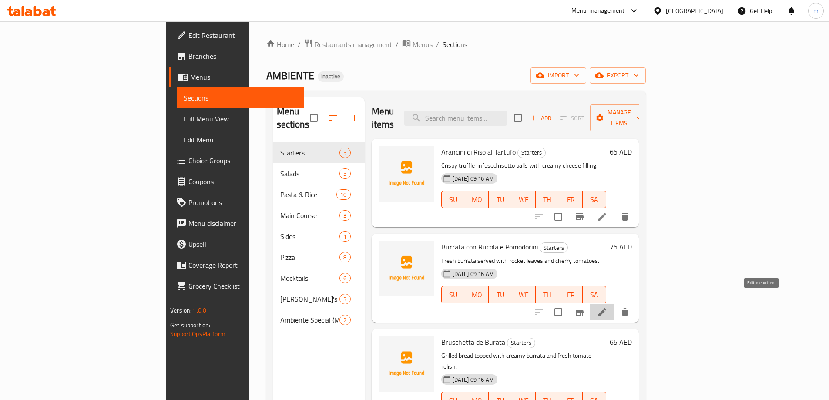
click at [607, 307] on icon at bounding box center [602, 312] width 10 height 10
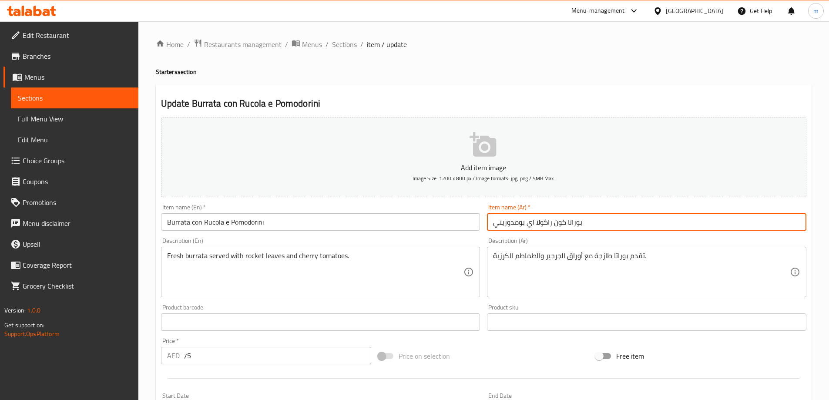
click at [514, 222] on input "بوراتا كون راكولا اي بومدوريني" at bounding box center [646, 221] width 319 height 17
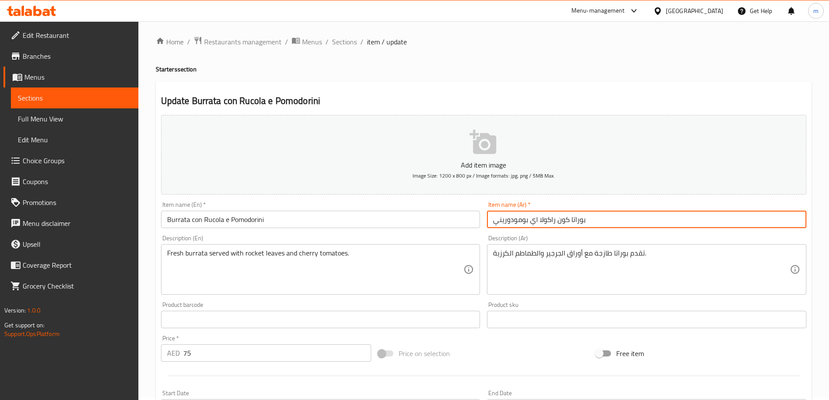
scroll to position [215, 0]
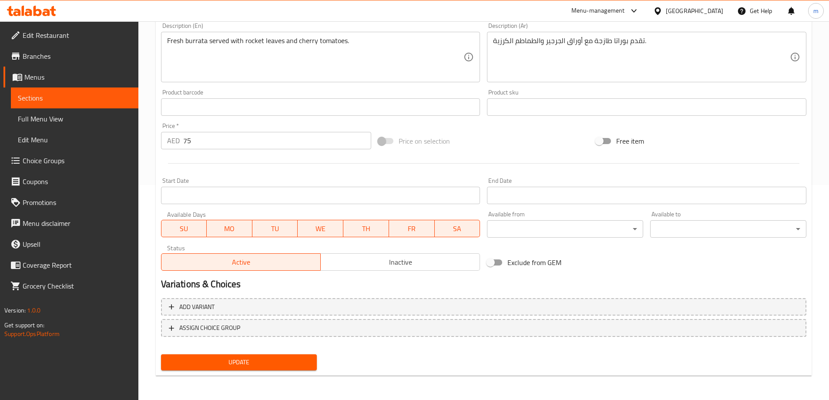
type input "بوراتا كون راكولا اي بومودوريني"
click at [283, 362] on span "Update" at bounding box center [239, 362] width 142 height 11
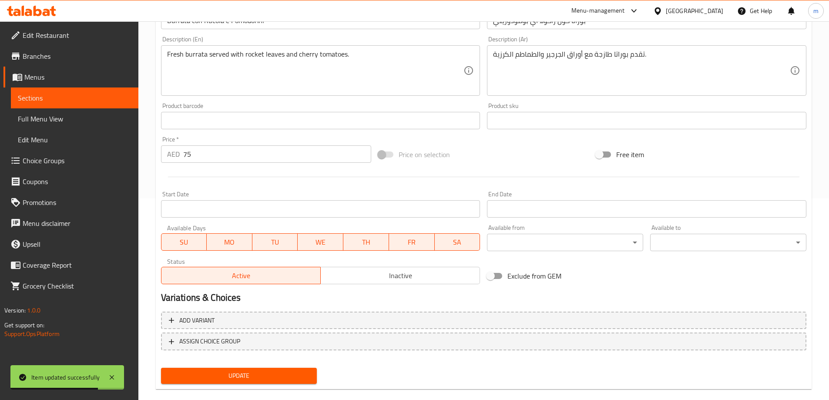
scroll to position [0, 0]
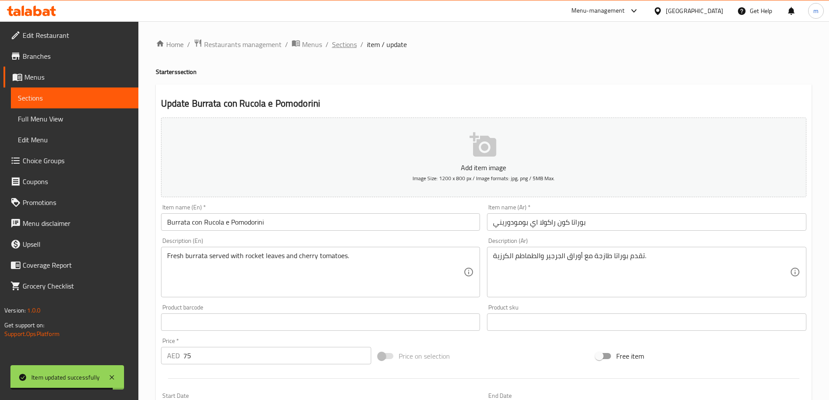
click at [347, 44] on span "Sections" at bounding box center [344, 44] width 25 height 10
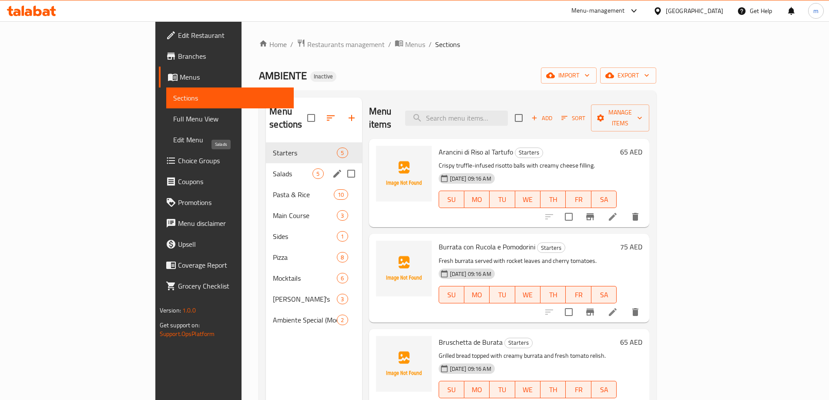
click at [273, 168] on span "Salads" at bounding box center [293, 173] width 40 height 10
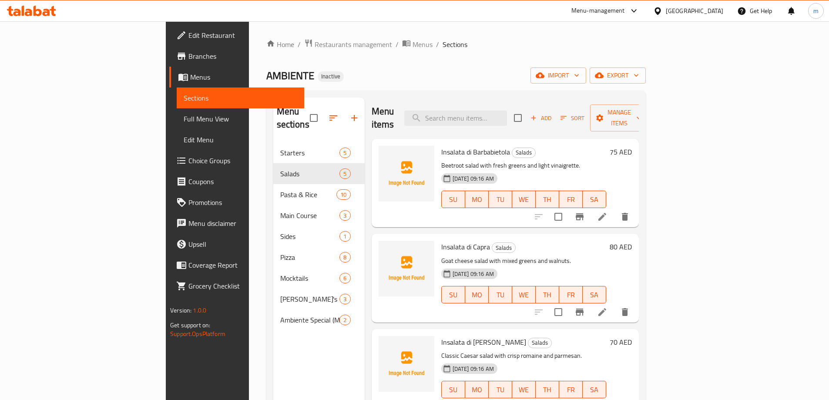
scroll to position [44, 0]
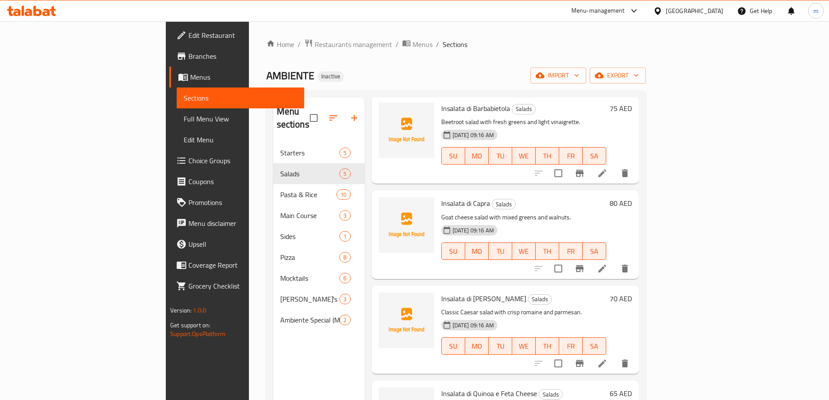
click at [614, 355] on li at bounding box center [602, 363] width 24 height 16
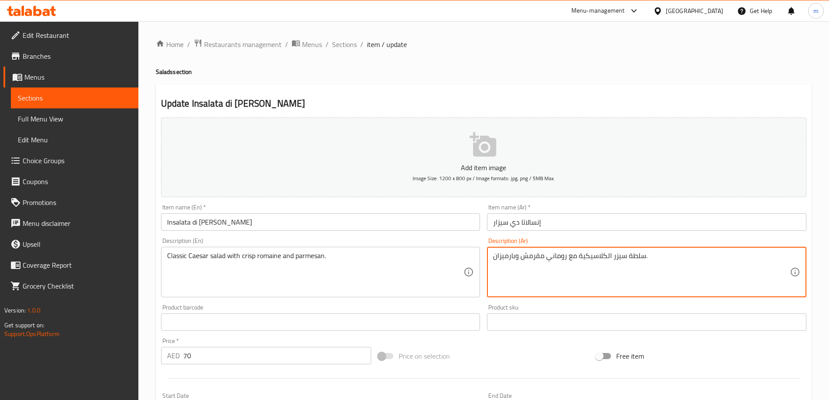
drag, startPoint x: 543, startPoint y: 257, endPoint x: 523, endPoint y: 257, distance: 20.9
click at [523, 257] on textarea "سلطة سيزر الكلاسيكية مع روماني مقرمش وبارميزان." at bounding box center [641, 271] width 297 height 41
click at [525, 257] on textarea "سلطة سيزر الكلاسيكية مع روماني كريسب وبارميزان." at bounding box center [641, 271] width 297 height 41
type textarea "سلطة سيزر الكلاسيكية مع روماني كريسب وبارميزان."
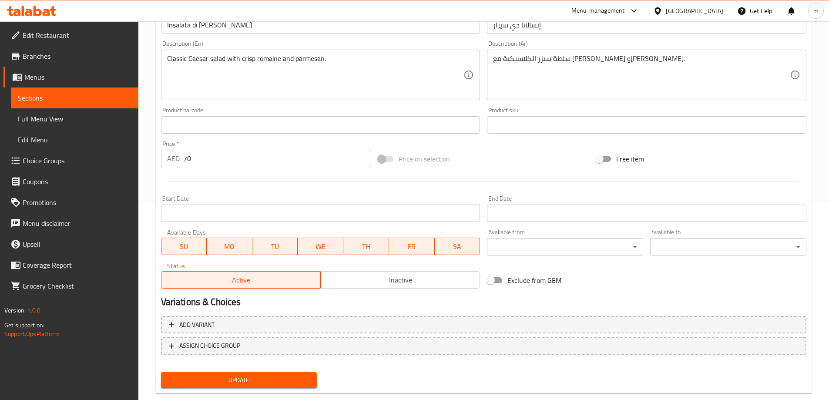
scroll to position [215, 0]
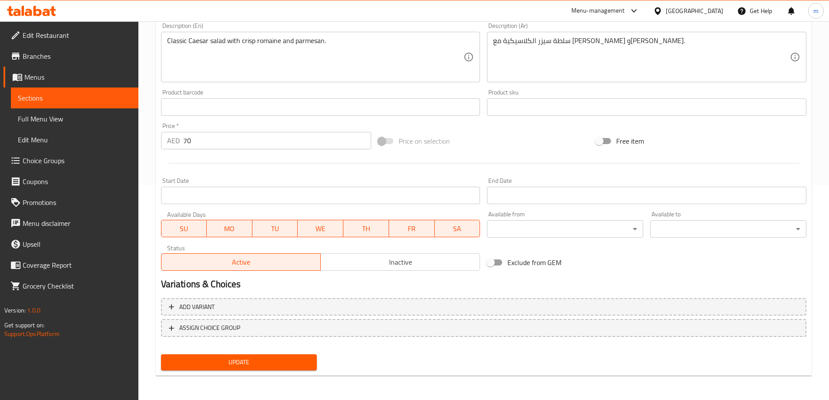
click at [257, 372] on div "Update" at bounding box center [238, 362] width 163 height 23
click at [262, 356] on button "Update" at bounding box center [239, 362] width 156 height 16
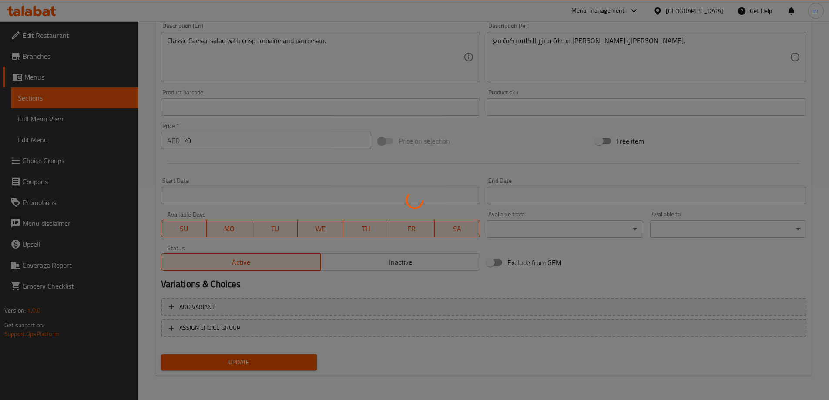
scroll to position [0, 0]
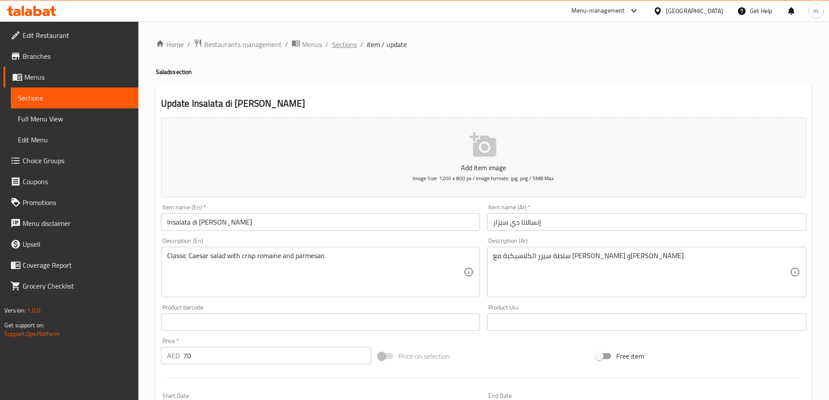
click at [346, 47] on span "Sections" at bounding box center [344, 44] width 25 height 10
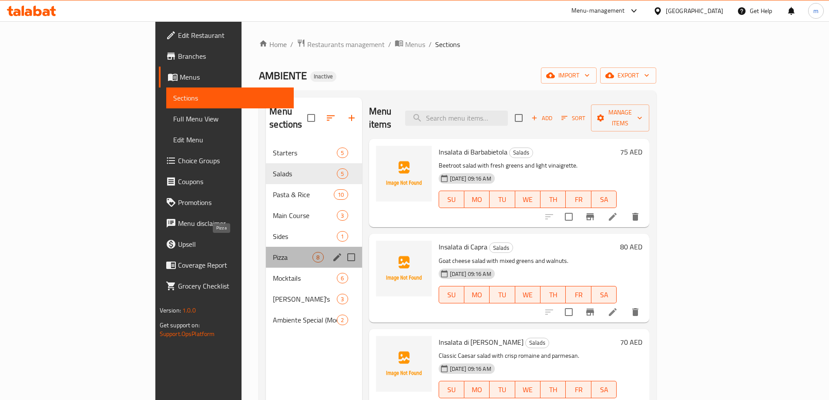
click at [273, 252] on span "Pizza" at bounding box center [293, 257] width 40 height 10
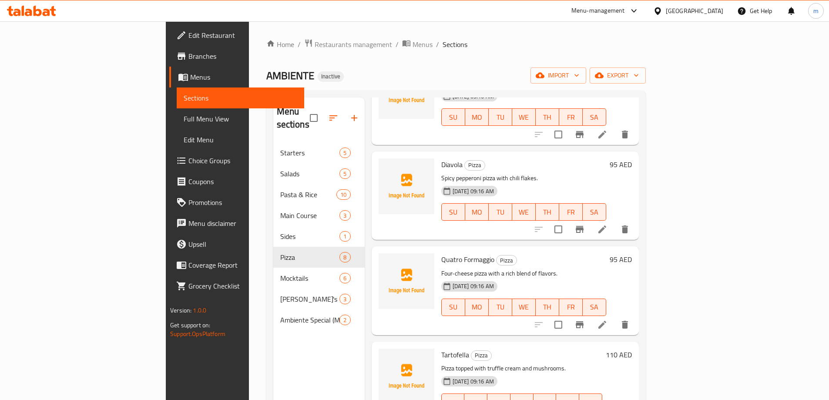
scroll to position [261, 0]
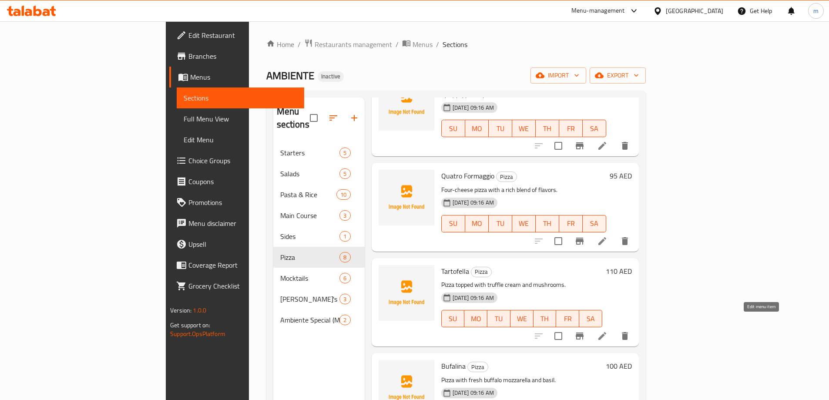
click at [606, 332] on icon at bounding box center [602, 336] width 8 height 8
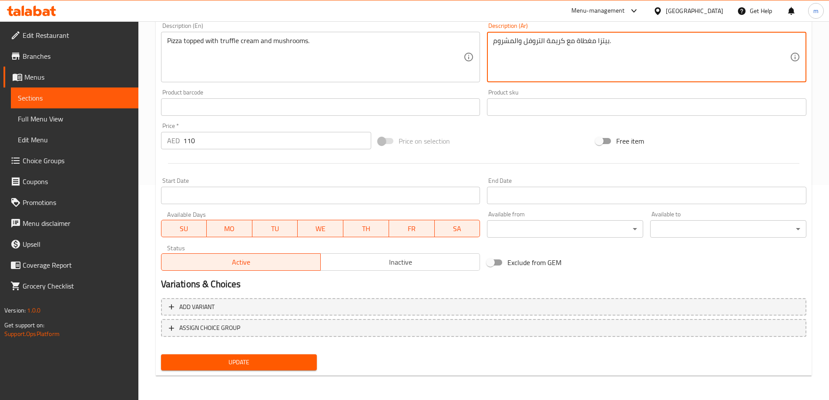
type textarea "بيتزا مغطاة مع كريمة التروفل والمشروم."
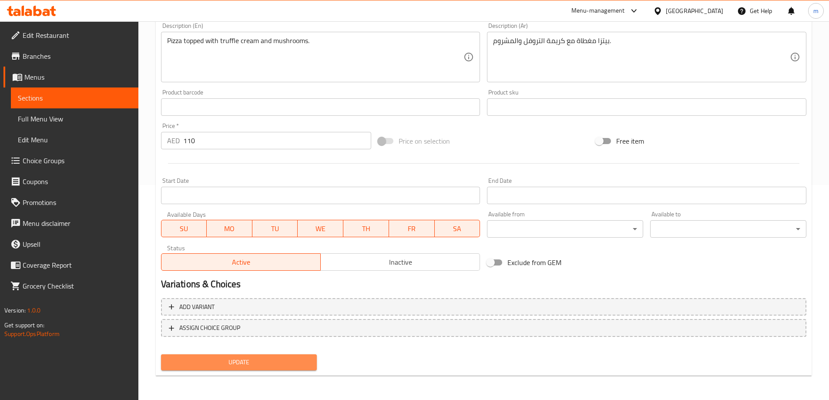
click at [300, 363] on span "Update" at bounding box center [239, 362] width 142 height 11
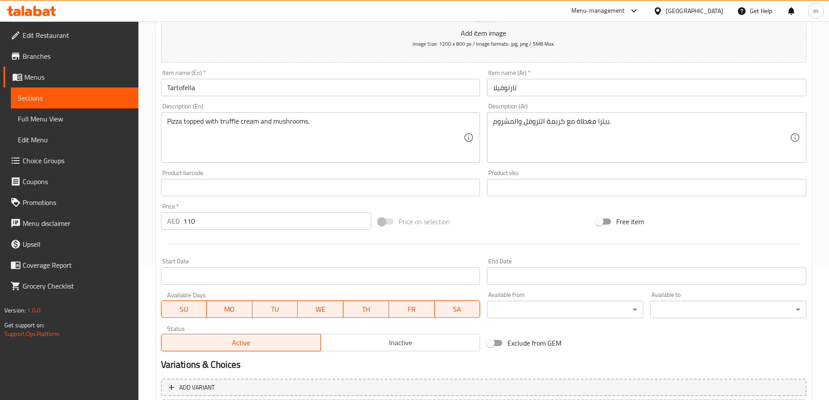
scroll to position [215, 0]
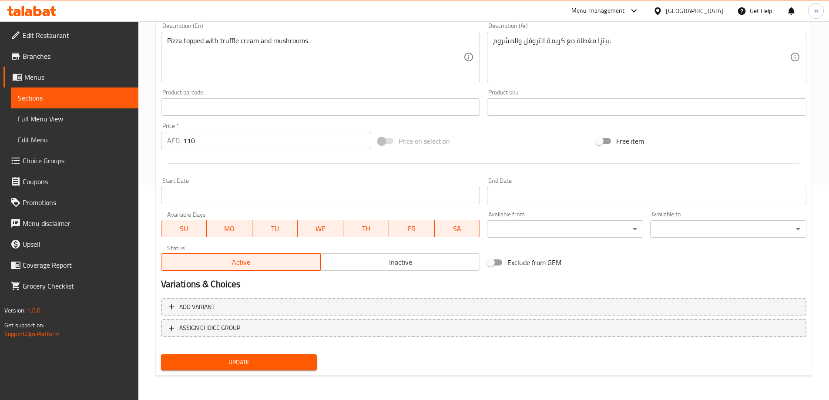
click at [277, 366] on span "Update" at bounding box center [239, 362] width 142 height 11
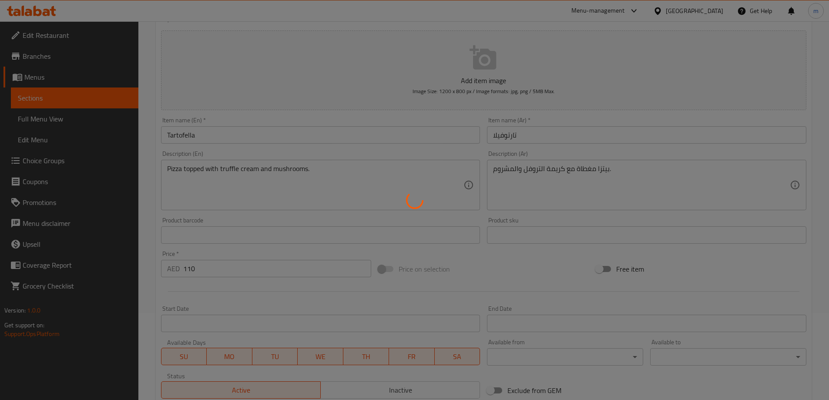
scroll to position [0, 0]
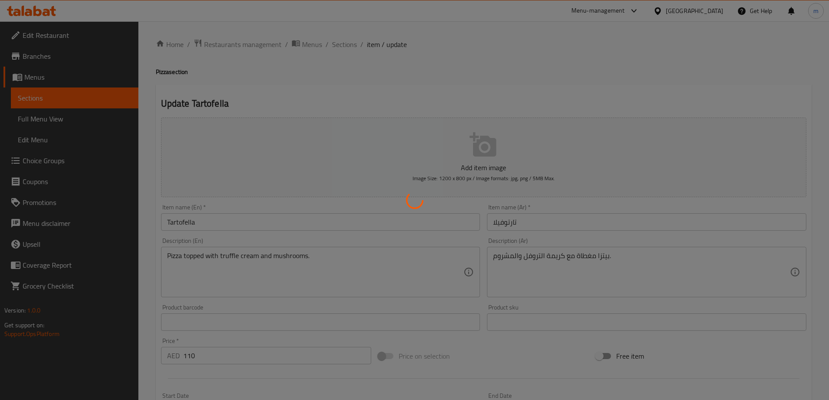
click at [345, 45] on div at bounding box center [414, 200] width 829 height 400
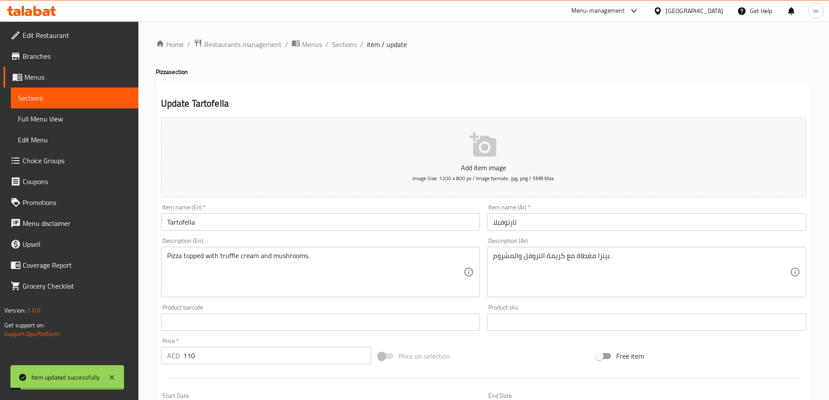
click at [344, 44] on span "Sections" at bounding box center [344, 44] width 25 height 10
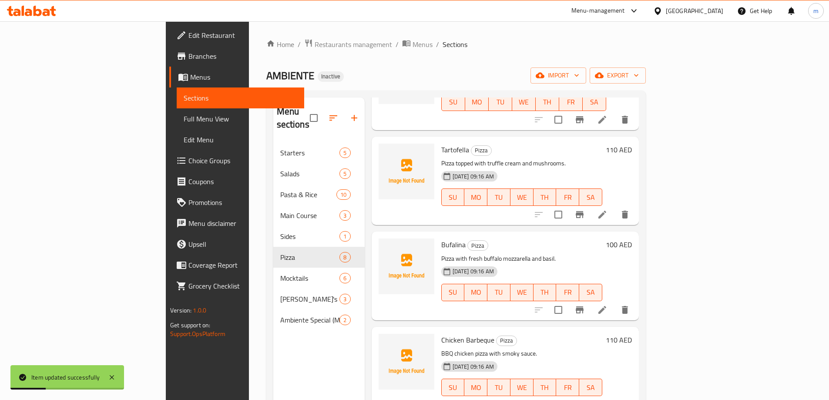
scroll to position [122, 0]
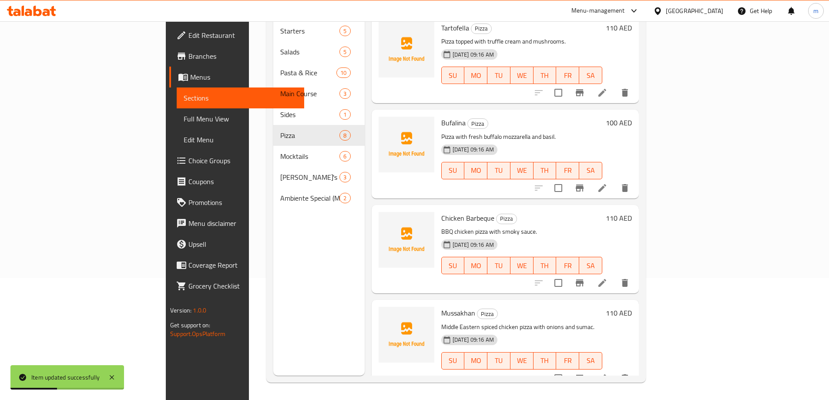
click at [614, 275] on li at bounding box center [602, 283] width 24 height 16
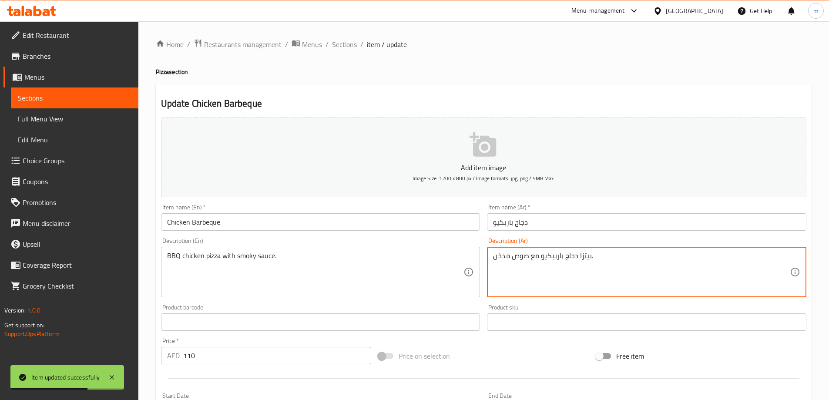
drag, startPoint x: 506, startPoint y: 258, endPoint x: 495, endPoint y: 260, distance: 11.5
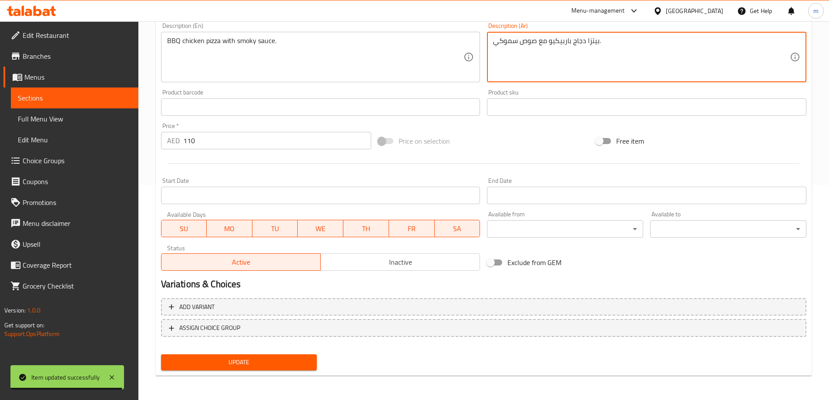
type textarea "بيتزا دجاج باربيكيو مع صوص سموكي."
click at [296, 362] on span "Update" at bounding box center [239, 362] width 142 height 11
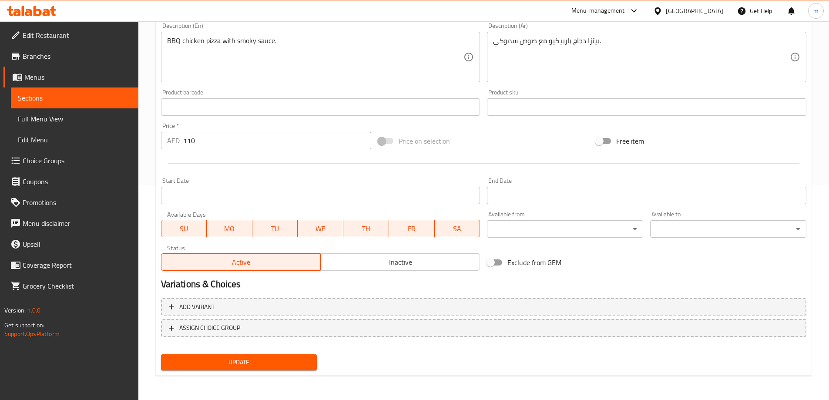
click at [300, 364] on span "Update" at bounding box center [239, 362] width 142 height 11
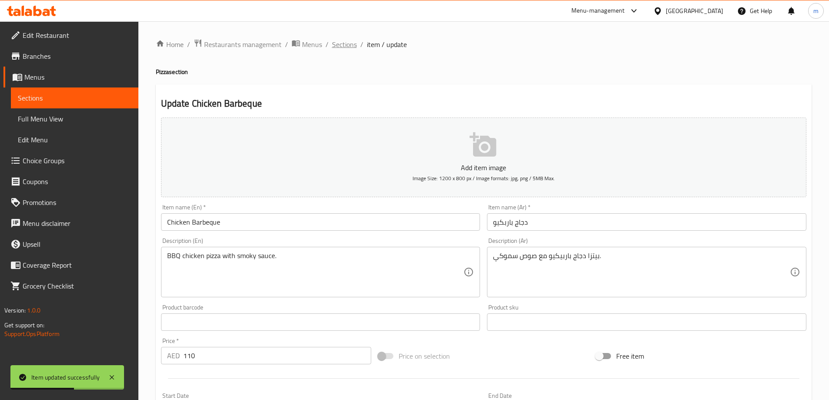
click at [343, 42] on span "Sections" at bounding box center [344, 44] width 25 height 10
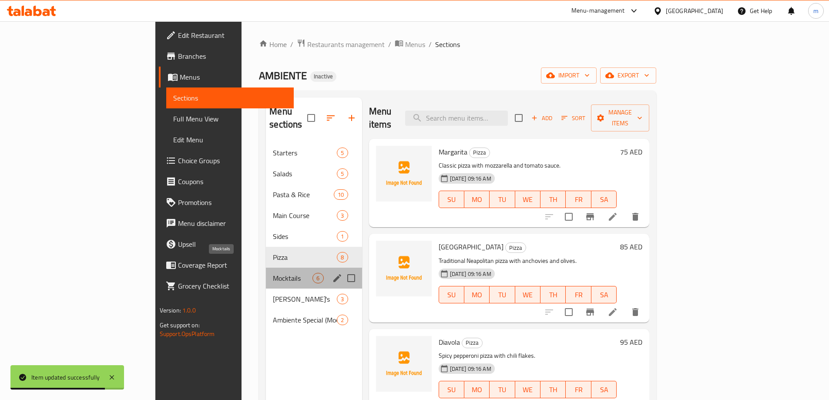
click at [273, 273] on span "Mocktails" at bounding box center [293, 278] width 40 height 10
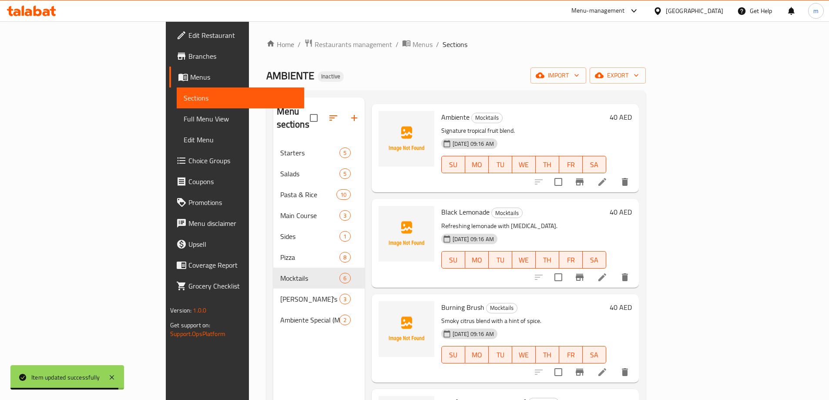
scroll to position [87, 0]
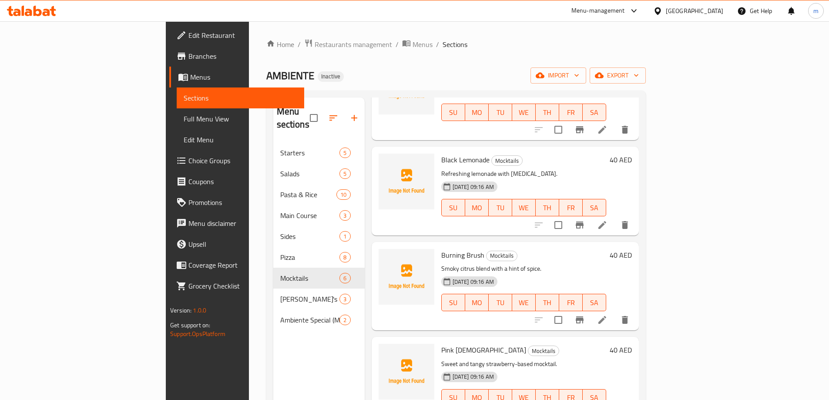
click at [614, 312] on li at bounding box center [602, 320] width 24 height 16
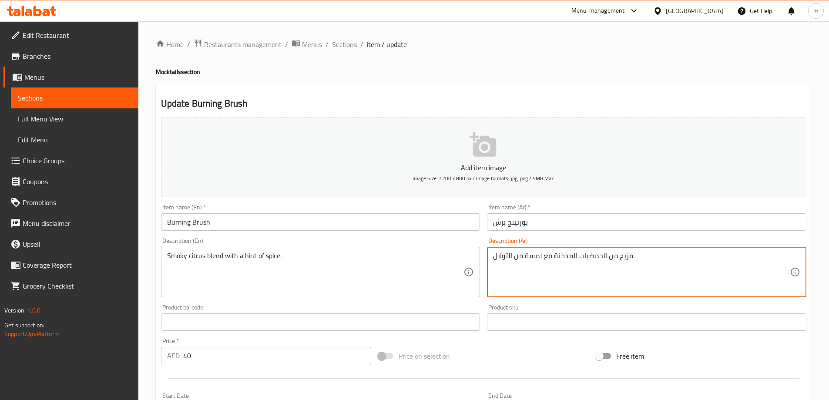
drag, startPoint x: 576, startPoint y: 256, endPoint x: 555, endPoint y: 254, distance: 21.0
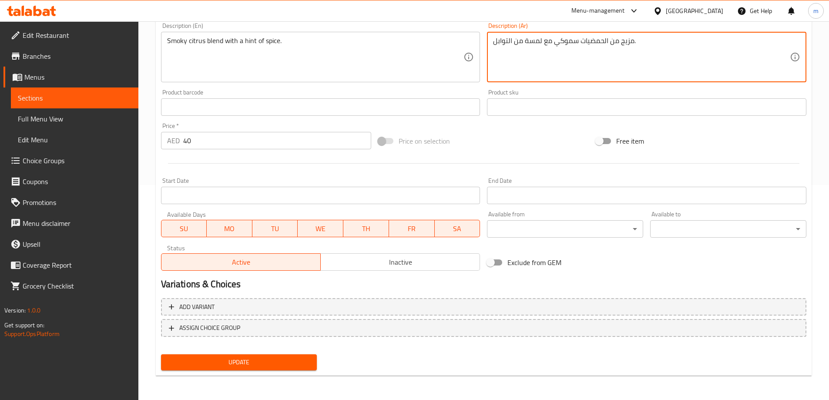
type textarea "مزيج من الحمضيات سموكي مع لمسة من التوابل."
click at [268, 361] on span "Update" at bounding box center [239, 362] width 142 height 11
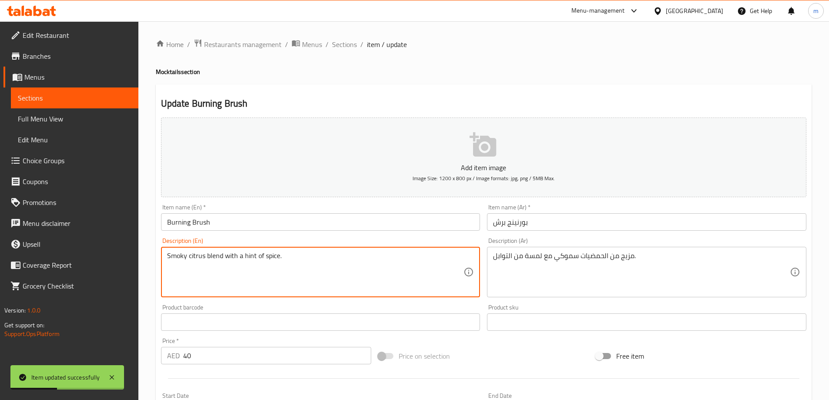
click at [233, 257] on textarea "Smoky citrus blend with a hint of spice." at bounding box center [315, 271] width 297 height 41
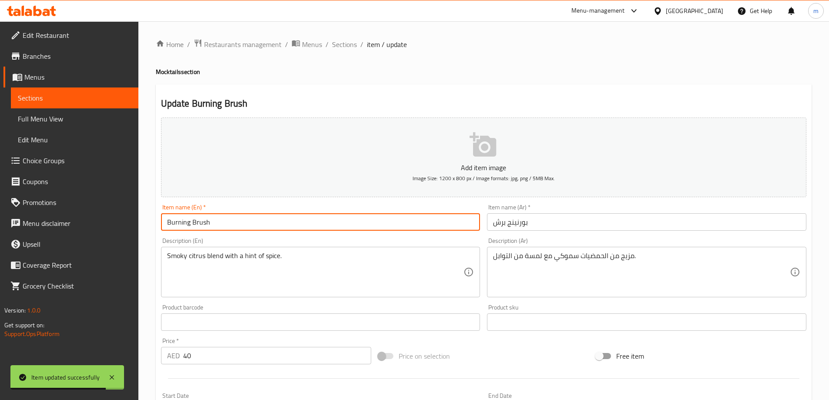
click at [216, 222] on input "Burning Brush" at bounding box center [320, 221] width 319 height 17
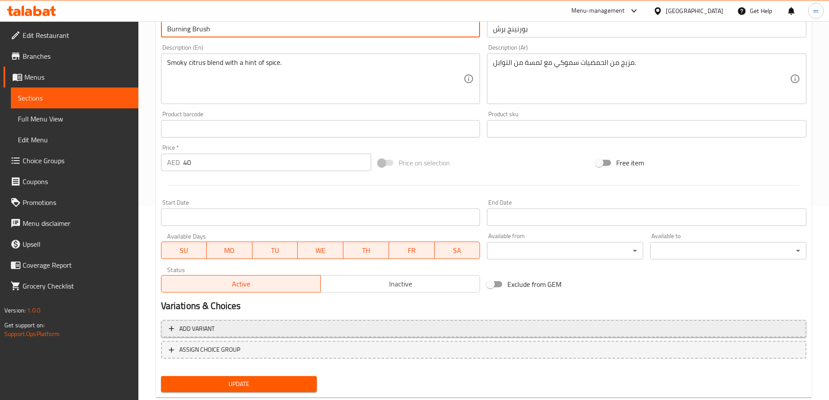
scroll to position [215, 0]
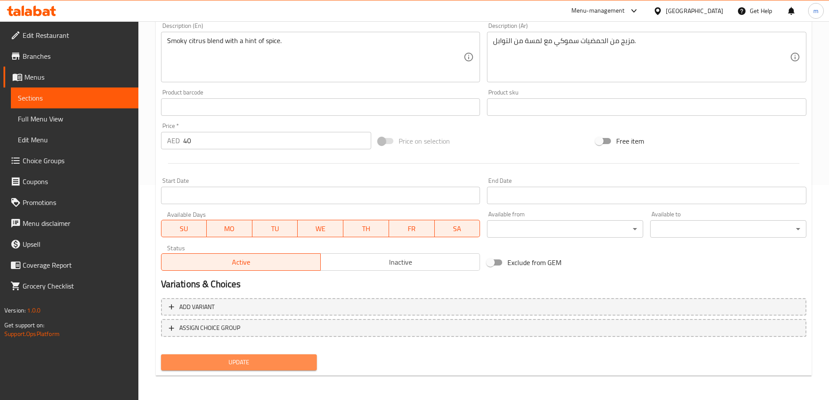
drag, startPoint x: 245, startPoint y: 366, endPoint x: 374, endPoint y: 12, distance: 376.6
click at [249, 358] on span "Update" at bounding box center [239, 362] width 142 height 11
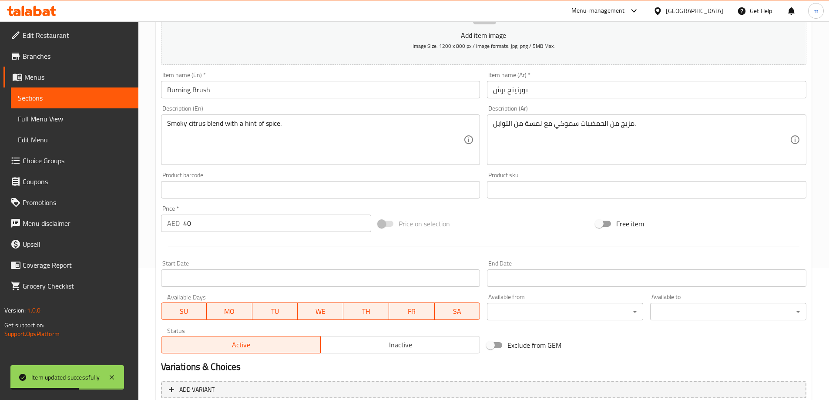
scroll to position [0, 0]
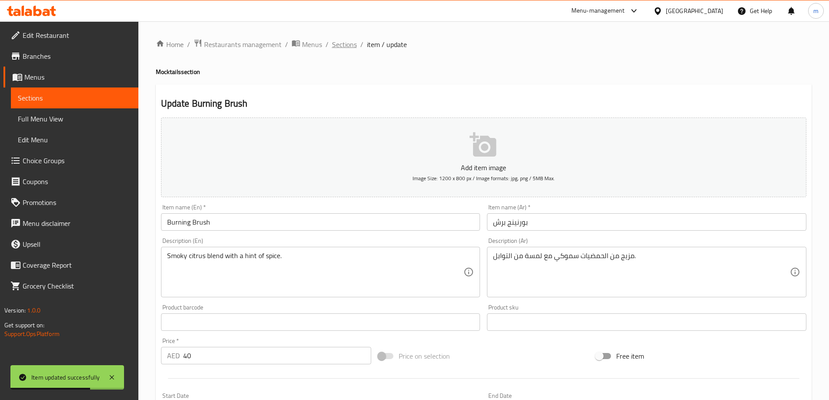
click at [343, 45] on span "Sections" at bounding box center [344, 44] width 25 height 10
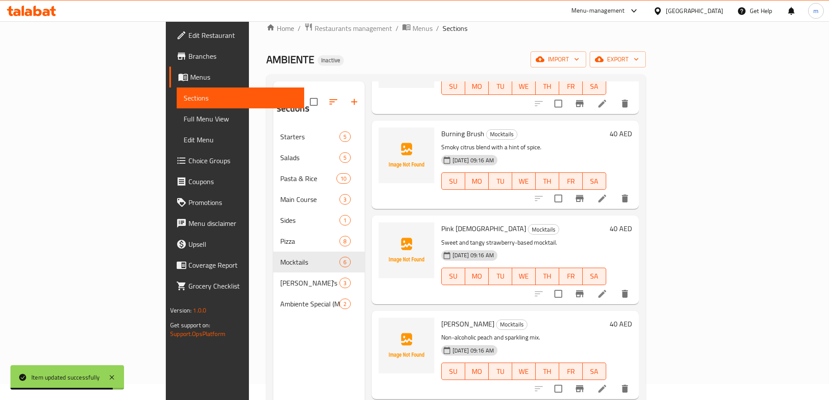
scroll to position [87, 0]
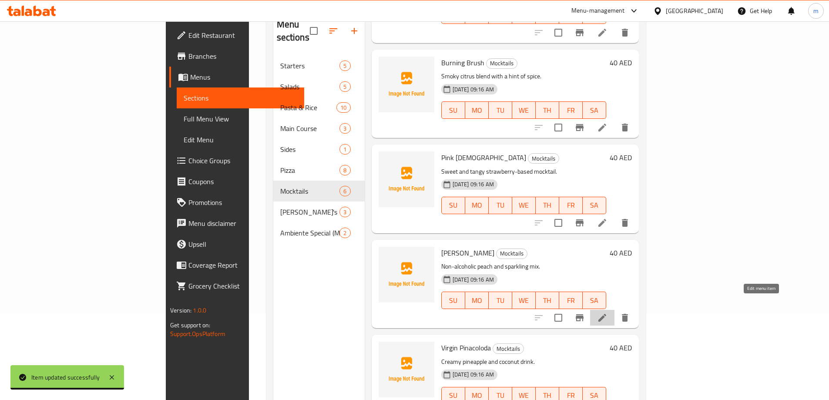
click at [606, 314] on icon at bounding box center [602, 318] width 8 height 8
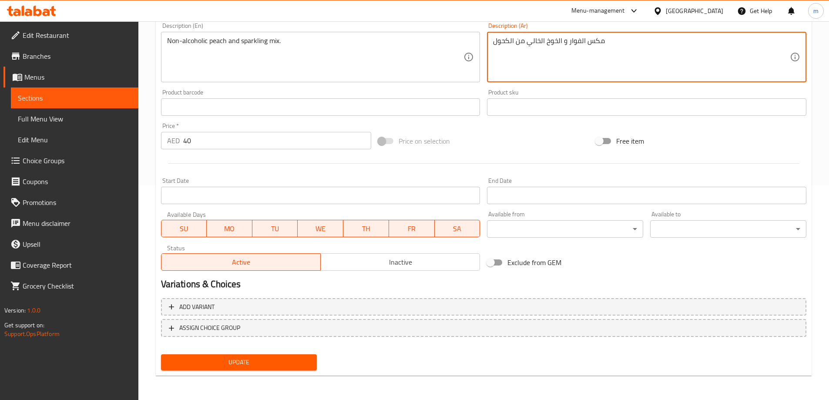
type textarea "مكس الفوار و الخوخ الخالي من الكحول"
click at [299, 356] on button "Update" at bounding box center [239, 362] width 156 height 16
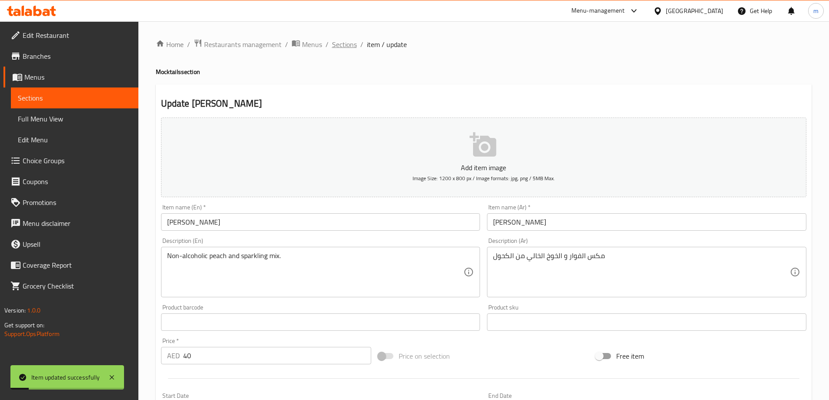
click at [343, 47] on span "Sections" at bounding box center [344, 44] width 25 height 10
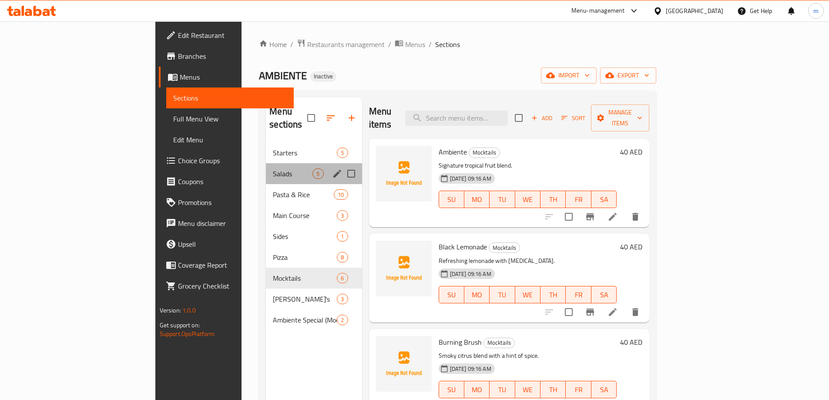
click at [266, 163] on div "Salads 5" at bounding box center [314, 173] width 96 height 21
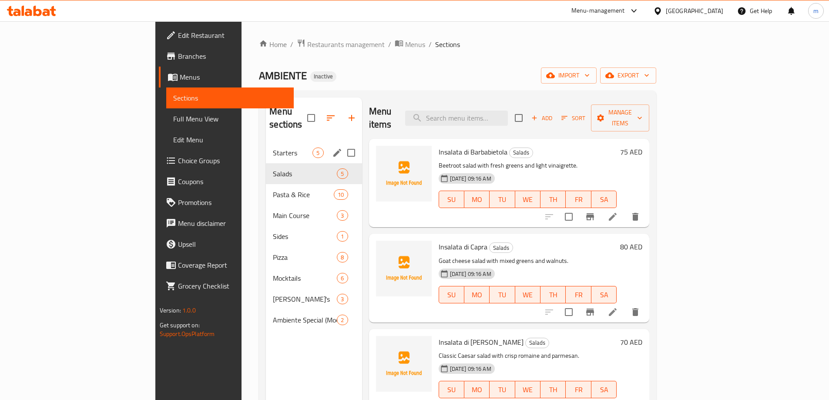
click at [266, 142] on div "Starters 5" at bounding box center [314, 152] width 96 height 21
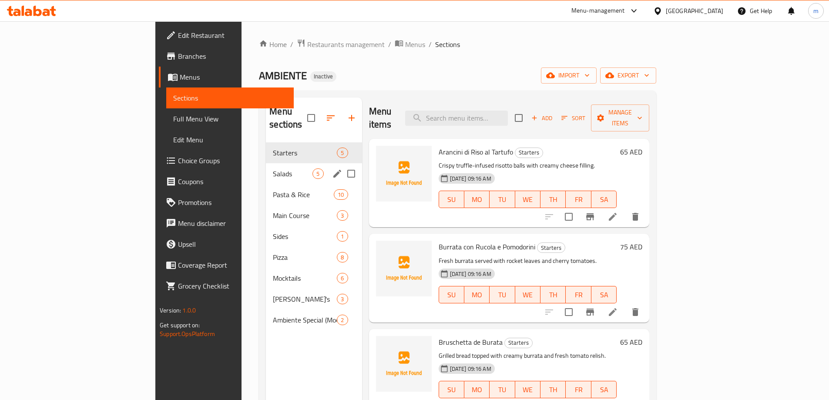
click at [266, 163] on div "Salads 5" at bounding box center [314, 173] width 96 height 21
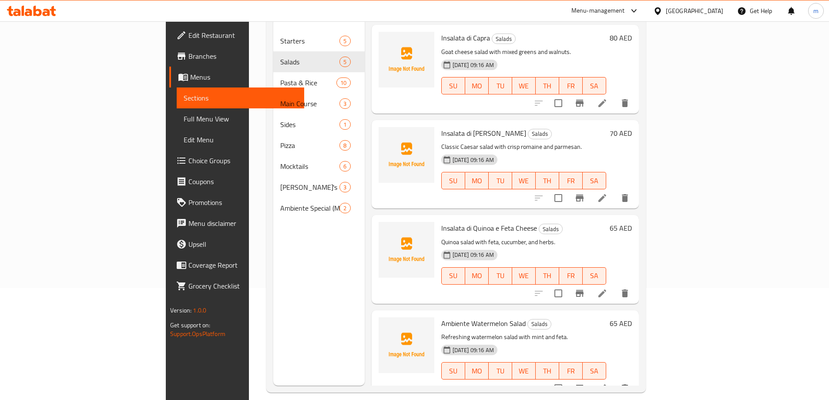
scroll to position [122, 0]
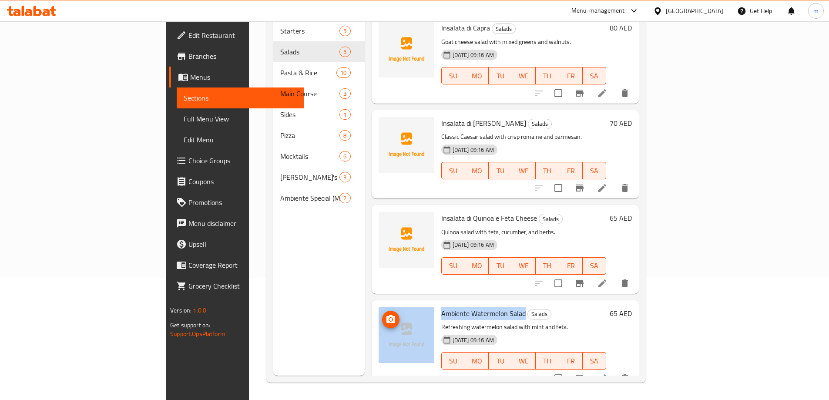
drag, startPoint x: 482, startPoint y: 301, endPoint x: 392, endPoint y: 306, distance: 91.1
click at [392, 306] on div "Ambiente Watermelon Salad Salads Refreshing watermelon salad with mint and feta…" at bounding box center [505, 344] width 260 height 81
copy div "Ambiente Watermelon Salad"
click at [441, 307] on span "Ambiente Watermelon Salad" at bounding box center [483, 313] width 84 height 13
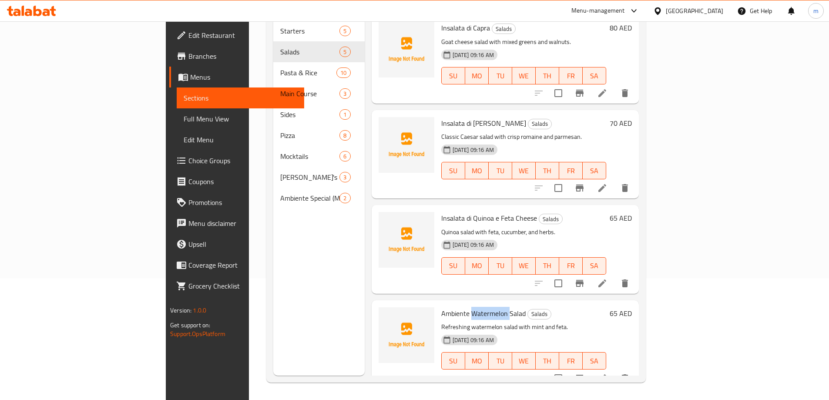
click at [441, 307] on span "Ambiente Watermelon Salad" at bounding box center [483, 313] width 84 height 13
drag, startPoint x: 400, startPoint y: 301, endPoint x: 466, endPoint y: 301, distance: 65.3
click at [466, 307] on span "Ambiente Watermelon Salad" at bounding box center [483, 313] width 84 height 13
copy span "Ambiente Watermelon"
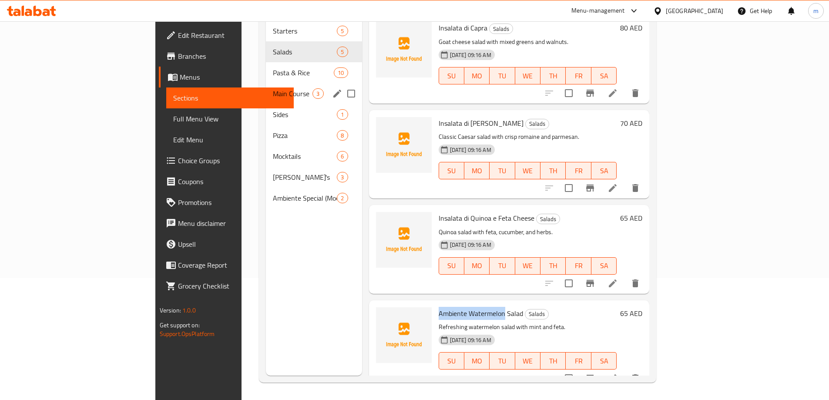
click at [273, 88] on span "Main Course" at bounding box center [293, 93] width 40 height 10
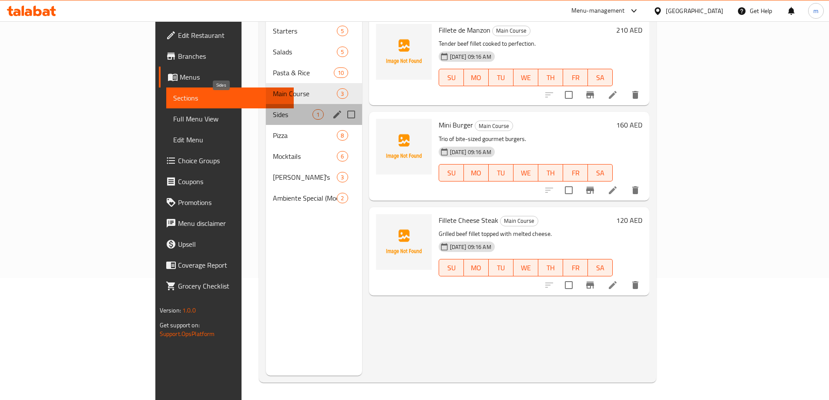
click at [273, 109] on span "Sides" at bounding box center [293, 114] width 40 height 10
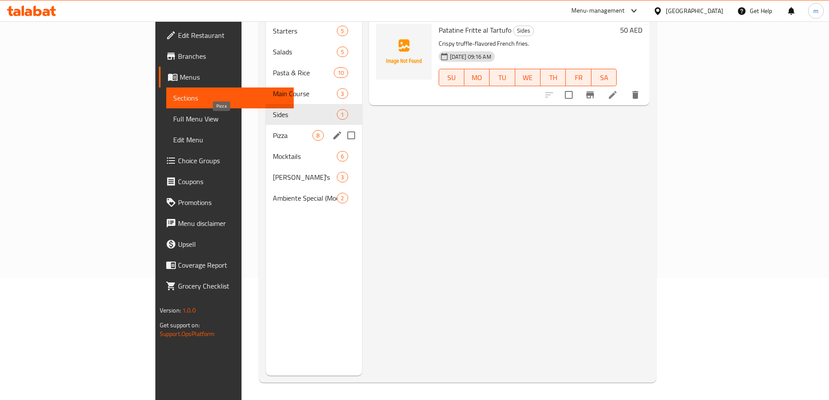
click at [273, 130] on span "Pizza" at bounding box center [293, 135] width 40 height 10
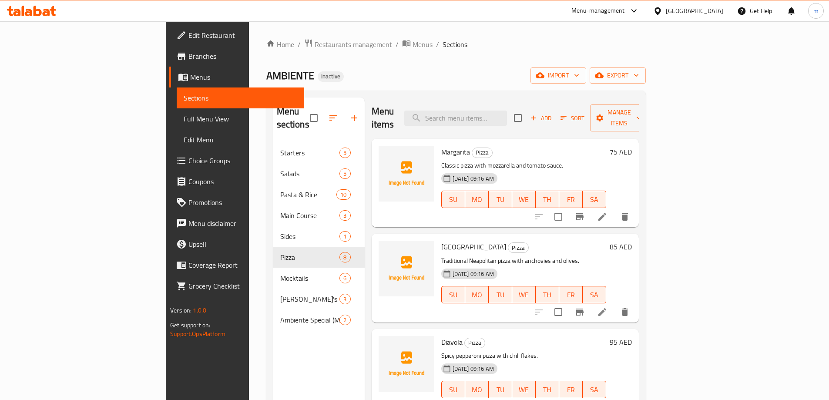
click at [188, 54] on span "Branches" at bounding box center [242, 56] width 109 height 10
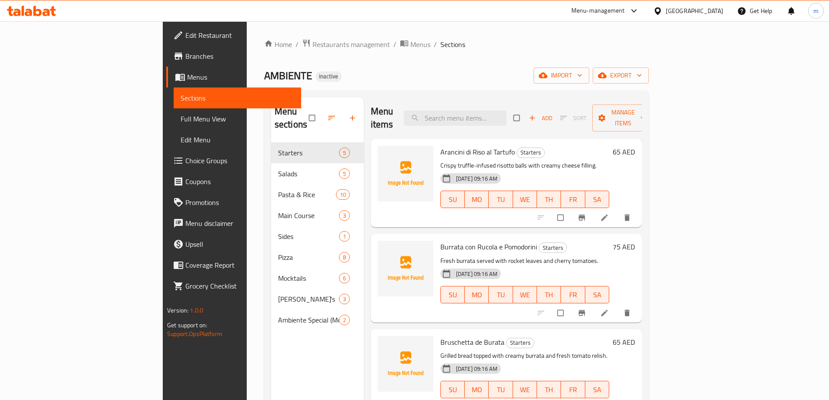
click at [181, 119] on span "Full Menu View" at bounding box center [238, 119] width 114 height 10
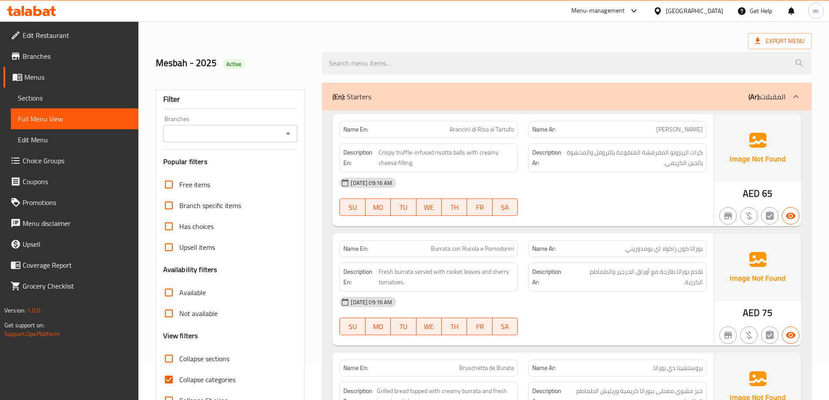
scroll to position [174, 0]
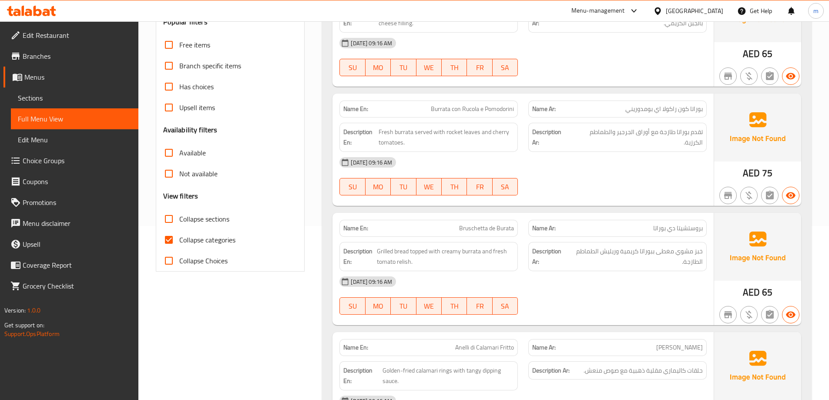
drag, startPoint x: 214, startPoint y: 244, endPoint x: 324, endPoint y: 245, distance: 110.1
click at [214, 244] on span "Collapse categories" at bounding box center [207, 239] width 56 height 10
click at [179, 244] on input "Collapse categories" at bounding box center [168, 239] width 21 height 21
checkbox input "false"
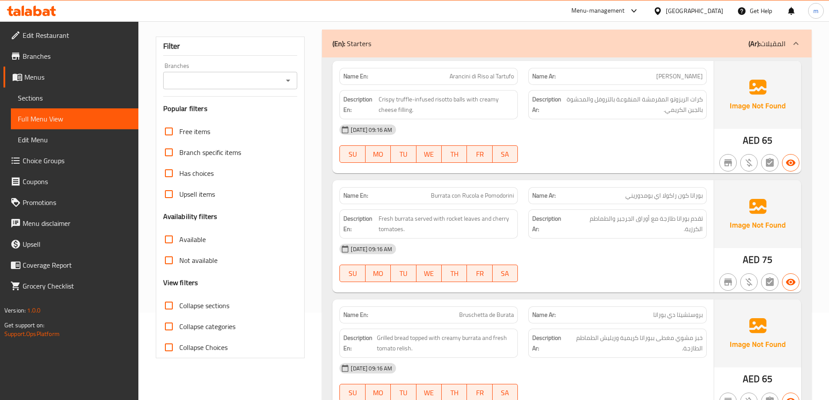
scroll to position [87, 0]
click at [179, 310] on span "Collapse sections" at bounding box center [204, 306] width 50 height 10
click at [179, 310] on input "Collapse sections" at bounding box center [168, 305] width 21 height 21
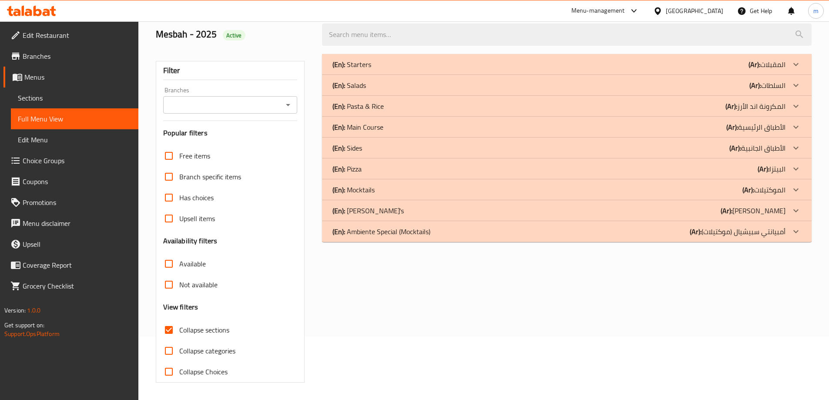
scroll to position [63, 0]
click at [791, 64] on icon at bounding box center [796, 64] width 10 height 10
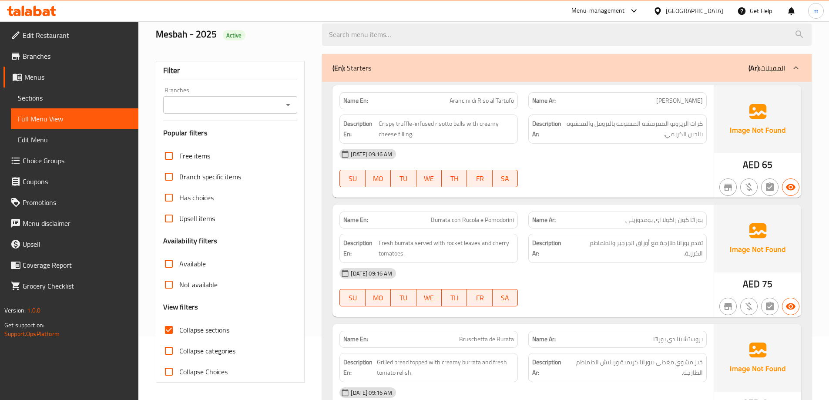
click at [600, 173] on div "[DATE] 09:16 AM SU MO TU WE TH FR SA" at bounding box center [523, 168] width 378 height 49
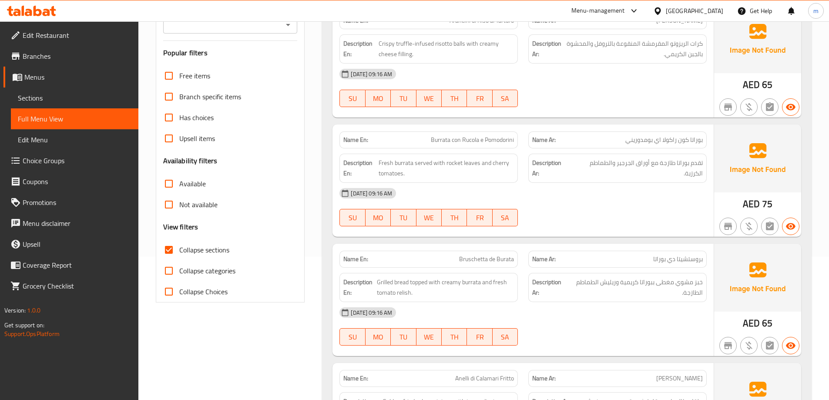
scroll to position [194, 0]
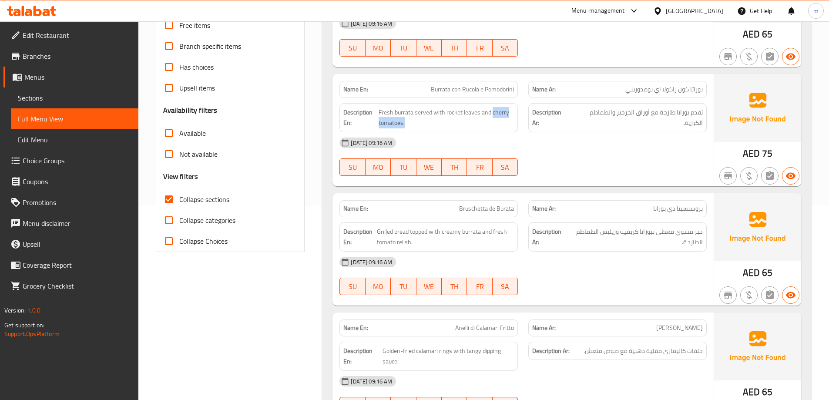
drag, startPoint x: 491, startPoint y: 115, endPoint x: 506, endPoint y: 131, distance: 22.2
click at [506, 131] on div "Description En: Fresh burrata served with rocket leaves and cherry tomatoes." at bounding box center [428, 117] width 178 height 29
copy span "cherry tomatoes."
click at [612, 148] on div "[DATE] 09:16 AM" at bounding box center [523, 142] width 378 height 21
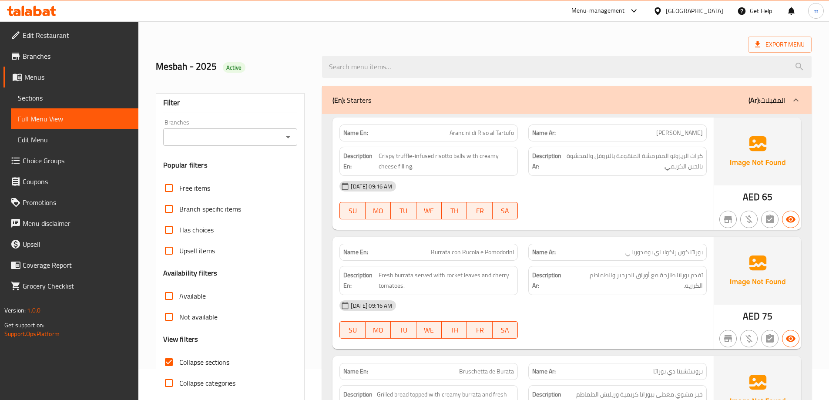
scroll to position [0, 0]
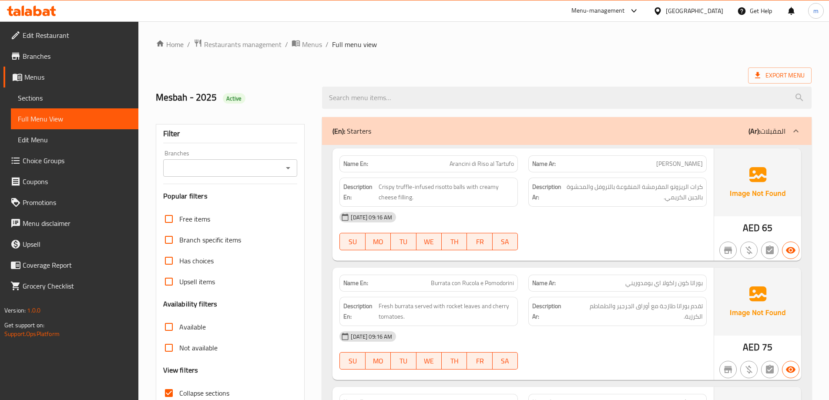
click at [781, 136] on p "(Ar): المقبلات" at bounding box center [766, 131] width 37 height 10
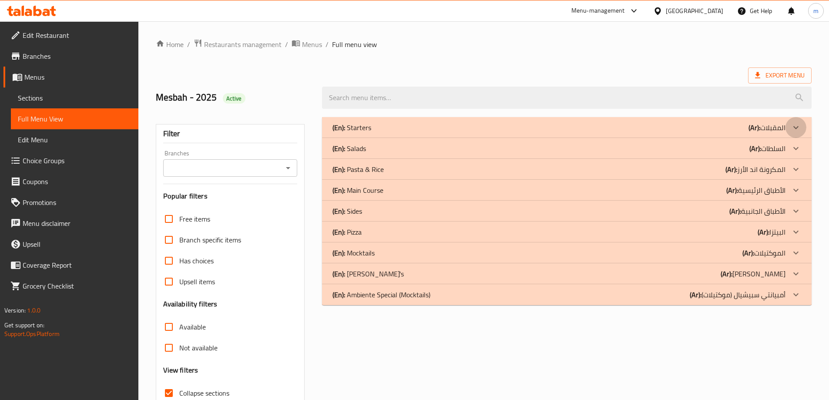
click at [793, 127] on icon at bounding box center [796, 127] width 10 height 10
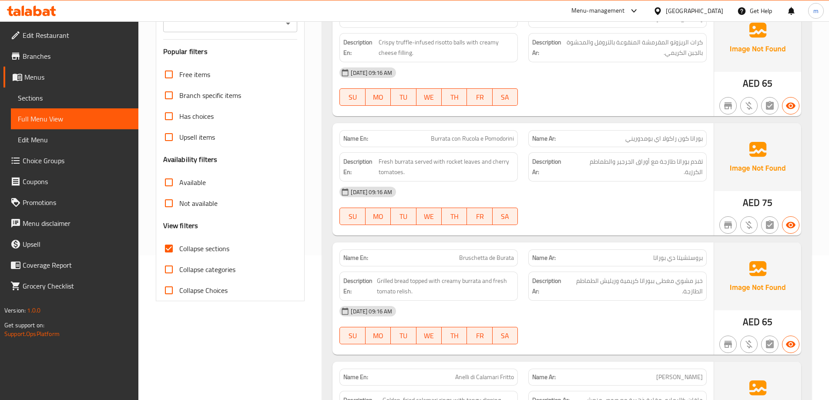
scroll to position [57, 0]
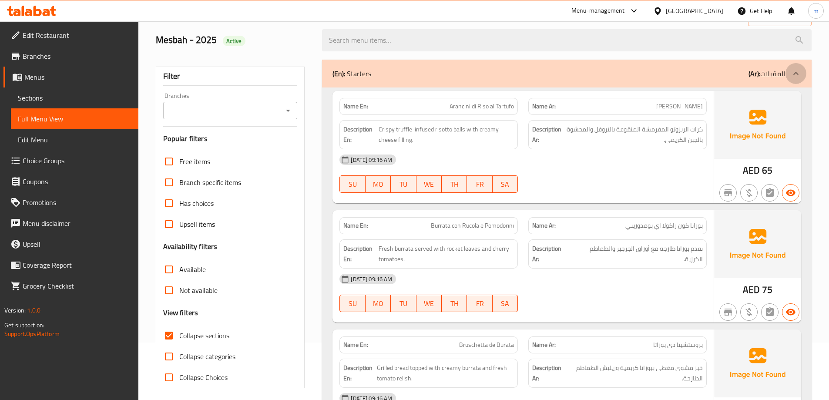
click at [791, 77] on icon at bounding box center [796, 73] width 10 height 10
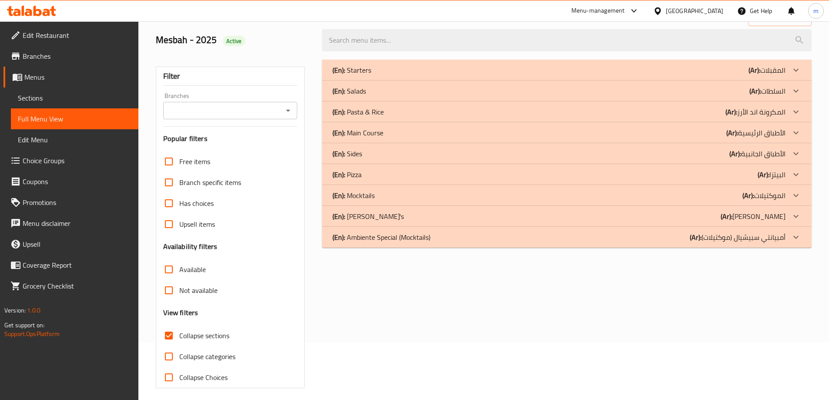
click at [781, 80] on div "(En): Salads (Ar): السلطات" at bounding box center [566, 70] width 489 height 21
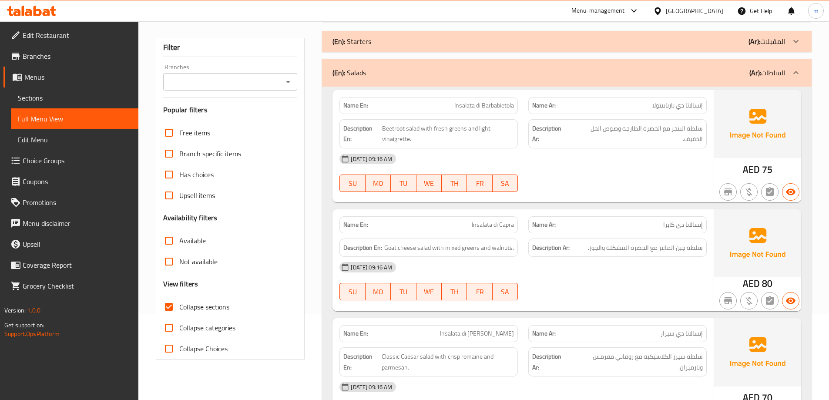
scroll to position [101, 0]
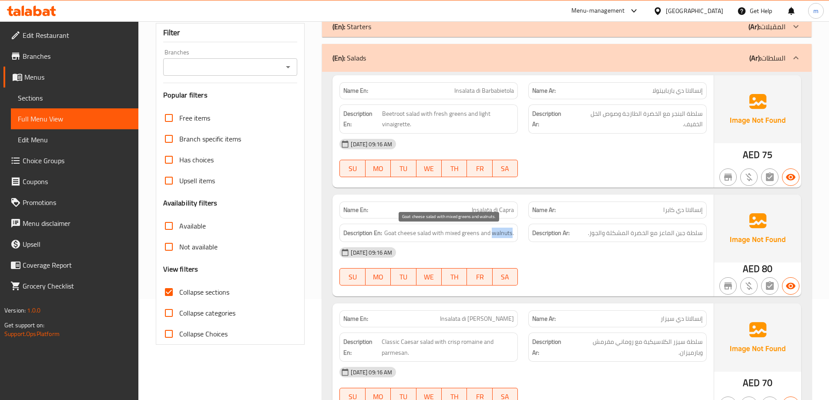
drag, startPoint x: 492, startPoint y: 232, endPoint x: 512, endPoint y: 237, distance: 19.7
click at [512, 237] on span "Goat cheese salad with mixed greens and walnuts." at bounding box center [449, 233] width 130 height 11
copy span "walnuts"
click at [608, 265] on div "[DATE] 09:16 AM SU MO TU WE TH FR SA" at bounding box center [523, 266] width 378 height 49
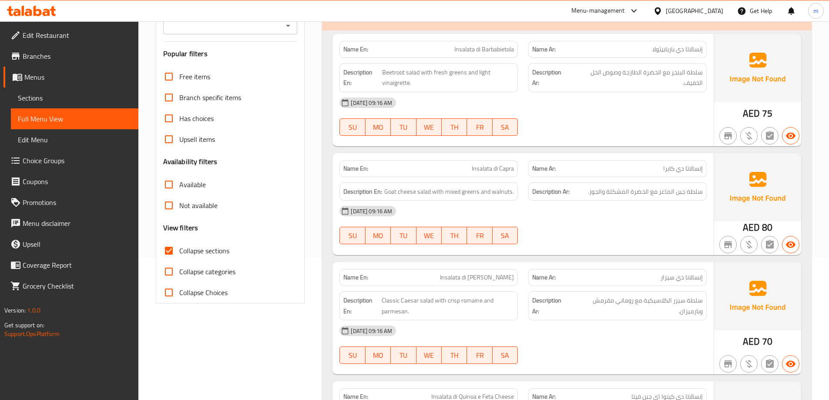
scroll to position [144, 0]
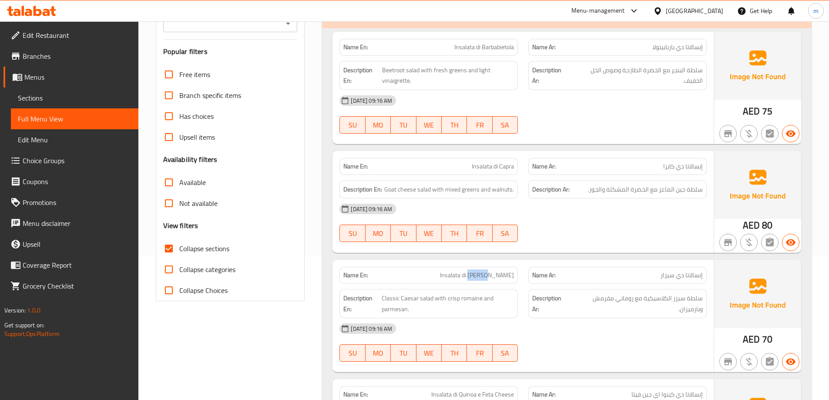
drag, startPoint x: 497, startPoint y: 275, endPoint x: 515, endPoint y: 278, distance: 17.7
click at [515, 278] on div "Name En: Insalata di [PERSON_NAME]" at bounding box center [428, 275] width 178 height 17
copy span "[PERSON_NAME]"
click at [553, 249] on div "Name En: Insalata di Capra Name Ar: إنسالاتا دي كابرا Description En: Goat chee…" at bounding box center [522, 202] width 381 height 102
drag, startPoint x: 673, startPoint y: 277, endPoint x: 656, endPoint y: 275, distance: 17.9
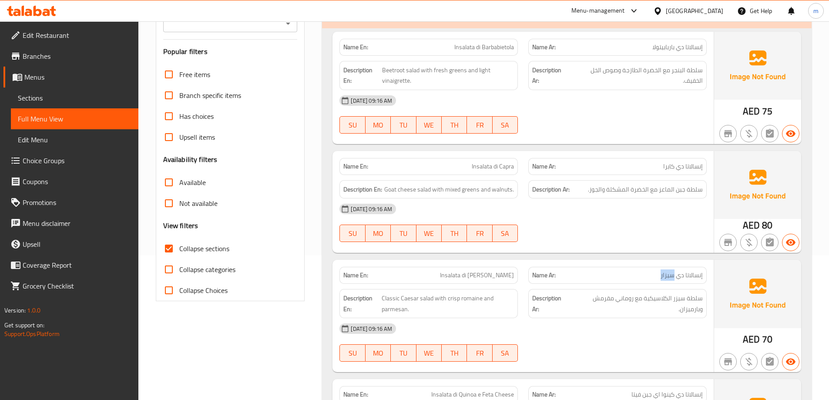
click at [656, 275] on p "Name Ar: إنسالاتا دي سيزار" at bounding box center [617, 275] width 171 height 9
copy span "سيزار"
click at [502, 277] on span "Insalata di [PERSON_NAME]" at bounding box center [477, 275] width 74 height 9
copy span "[PERSON_NAME]"
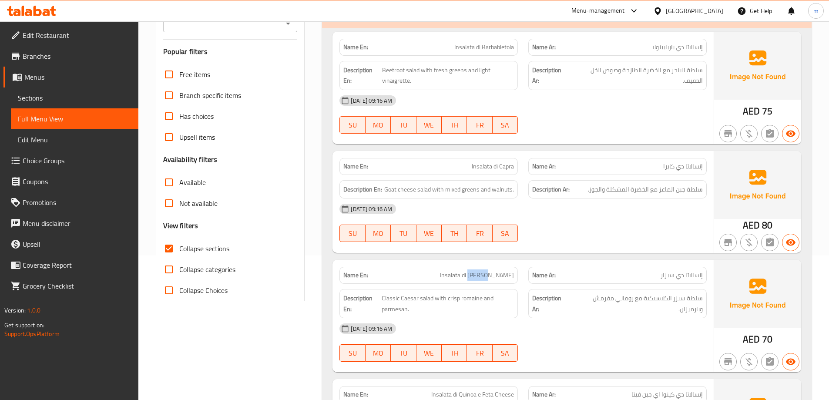
click at [506, 279] on span "Insalata di [PERSON_NAME]" at bounding box center [477, 275] width 74 height 9
click at [508, 275] on span "Insalata di [PERSON_NAME]" at bounding box center [477, 275] width 74 height 9
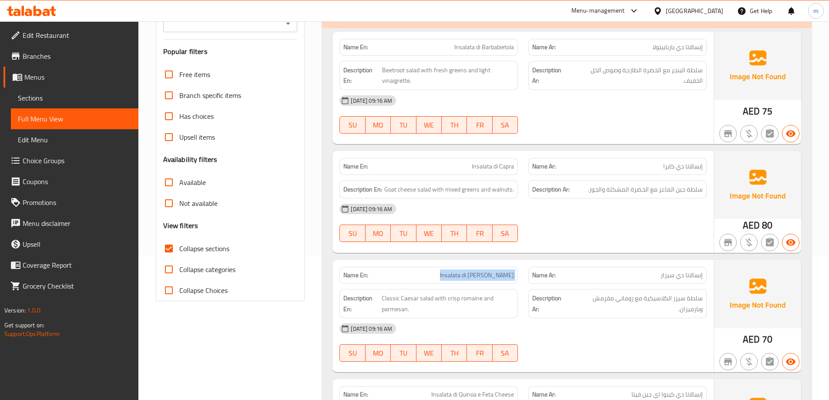
click at [508, 275] on span "Insalata di [PERSON_NAME]" at bounding box center [477, 275] width 74 height 9
click at [668, 275] on span "إنسالاتا دي سيزار" at bounding box center [681, 275] width 42 height 9
drag, startPoint x: 497, startPoint y: 275, endPoint x: 513, endPoint y: 275, distance: 16.5
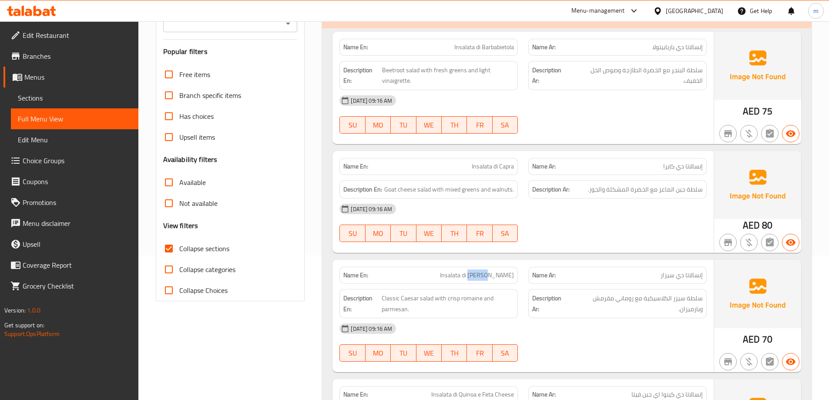
click at [513, 275] on span "Insalata di [PERSON_NAME]" at bounding box center [477, 275] width 74 height 9
drag, startPoint x: 380, startPoint y: 294, endPoint x: 456, endPoint y: 322, distance: 81.5
click at [456, 322] on div "Name En: Insalata di [PERSON_NAME] Name Ar: إنسالاتا دي سيزار Description En: C…" at bounding box center [522, 316] width 381 height 112
click at [492, 328] on div "[DATE] 09:16 AM" at bounding box center [523, 328] width 378 height 21
click at [502, 323] on div "[DATE] 09:16 AM" at bounding box center [523, 328] width 378 height 21
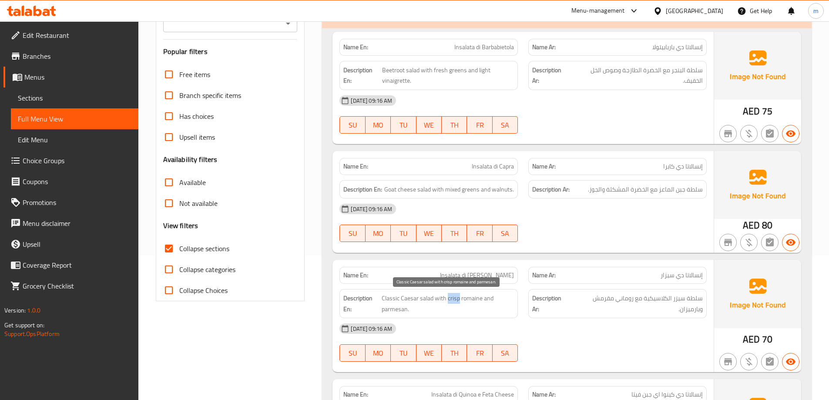
drag, startPoint x: 457, startPoint y: 300, endPoint x: 447, endPoint y: 299, distance: 10.0
click at [447, 299] on span "Classic Caesar salad with crisp romaine and parmesan." at bounding box center [448, 303] width 132 height 21
copy span "crisp"
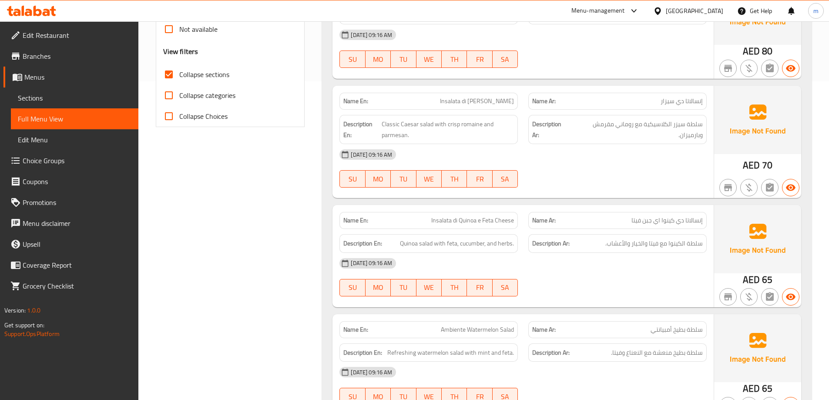
scroll to position [523, 0]
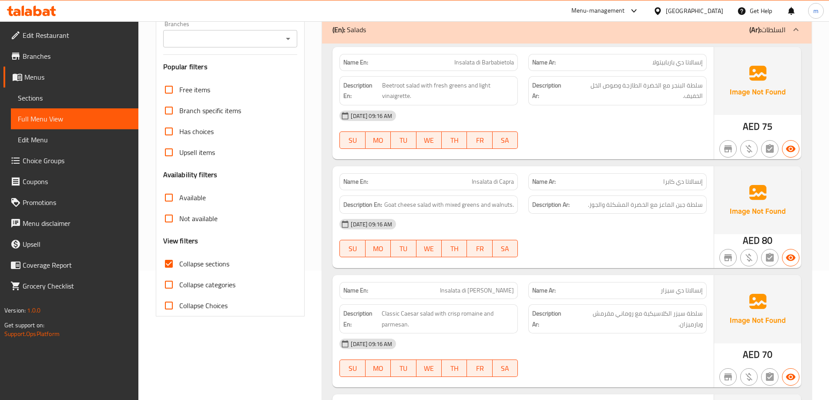
scroll to position [44, 0]
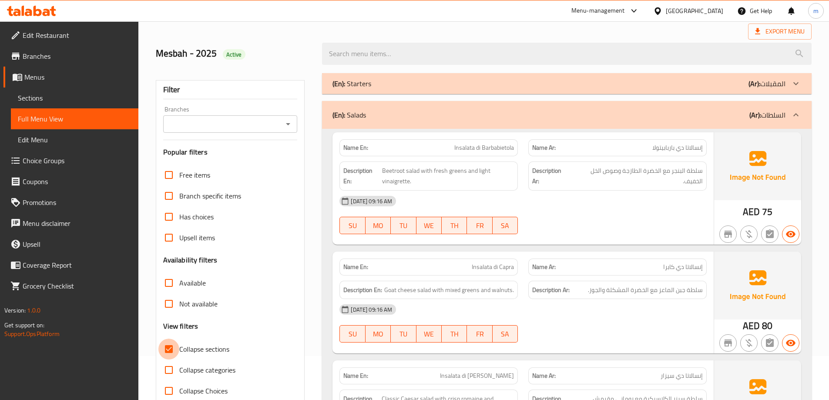
click at [168, 350] on input "Collapse sections" at bounding box center [168, 348] width 21 height 21
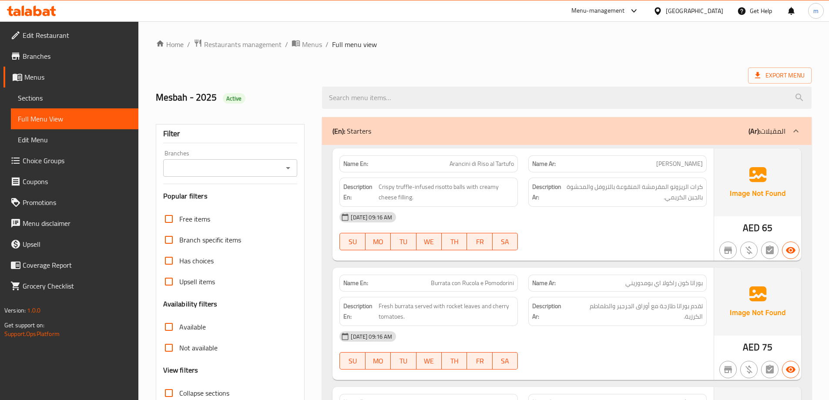
scroll to position [850, 0]
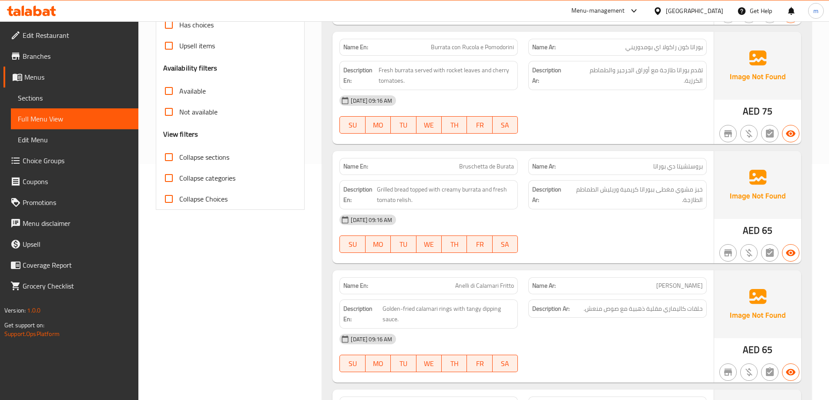
scroll to position [241, 0]
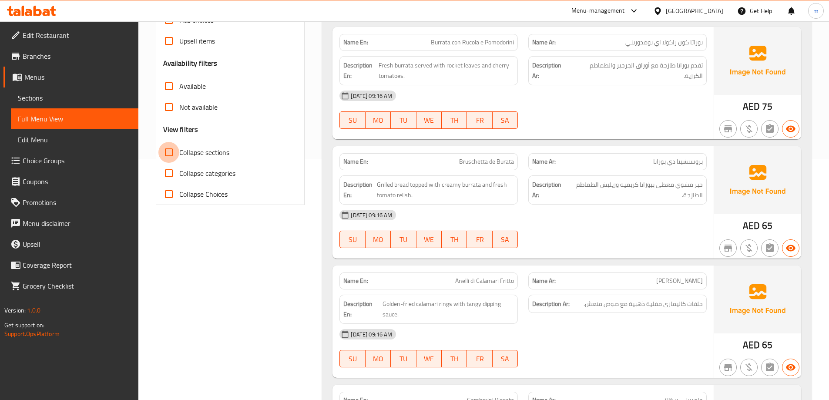
click at [177, 148] on input "Collapse sections" at bounding box center [168, 152] width 21 height 21
checkbox input "true"
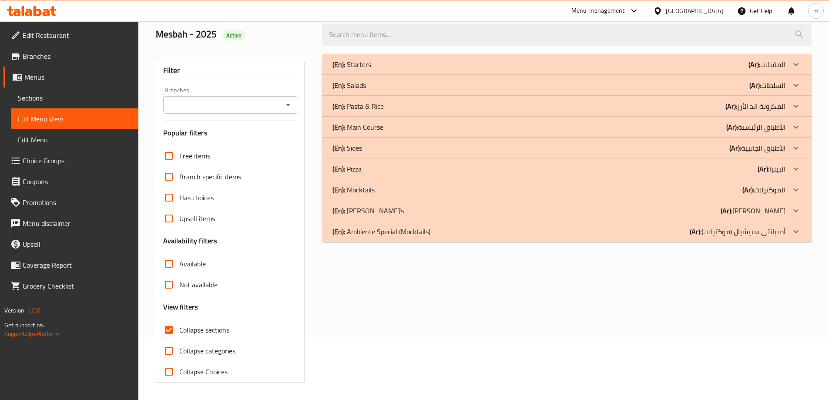
scroll to position [63, 0]
click at [790, 75] on div at bounding box center [795, 64] width 21 height 21
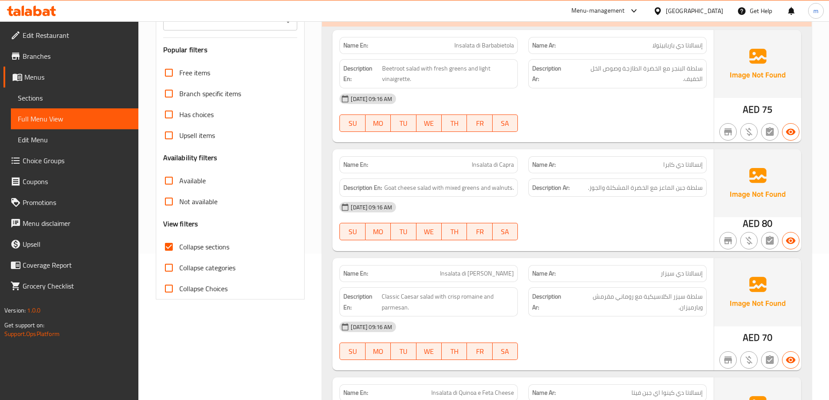
scroll to position [150, 0]
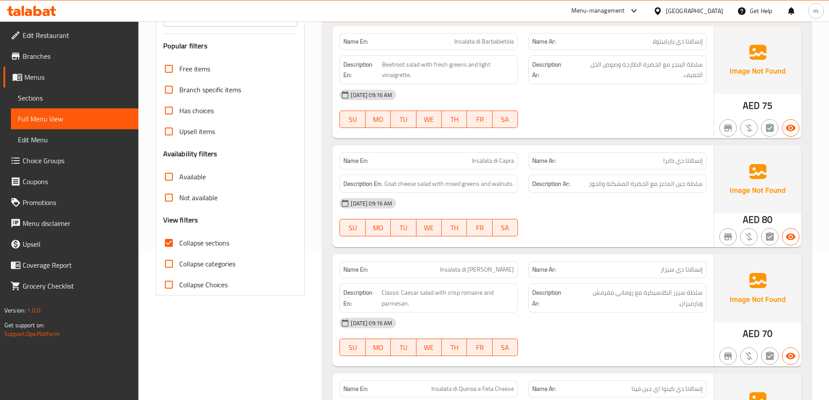
click at [571, 238] on div at bounding box center [617, 236] width 189 height 10
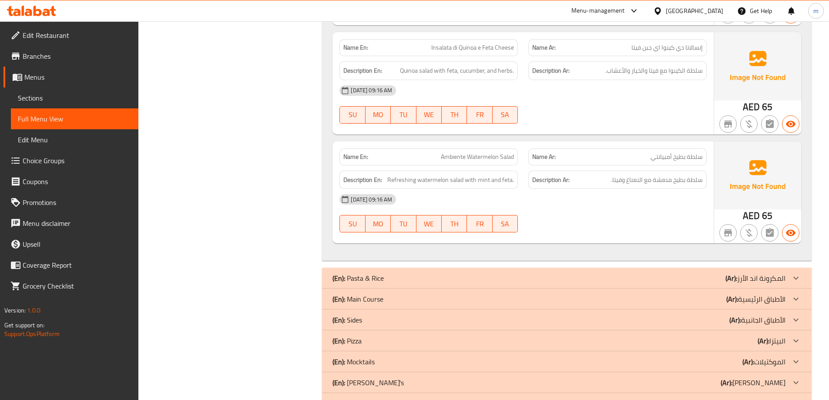
scroll to position [523, 0]
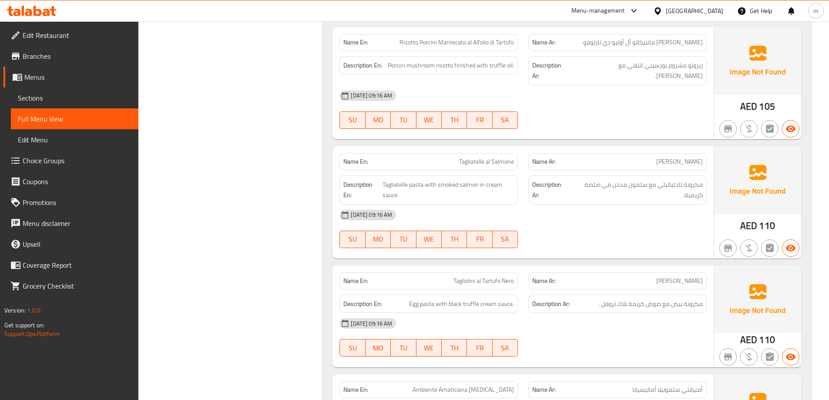
scroll to position [1349, 0]
click at [575, 312] on div "[DATE] 09:16 AM" at bounding box center [523, 322] width 378 height 21
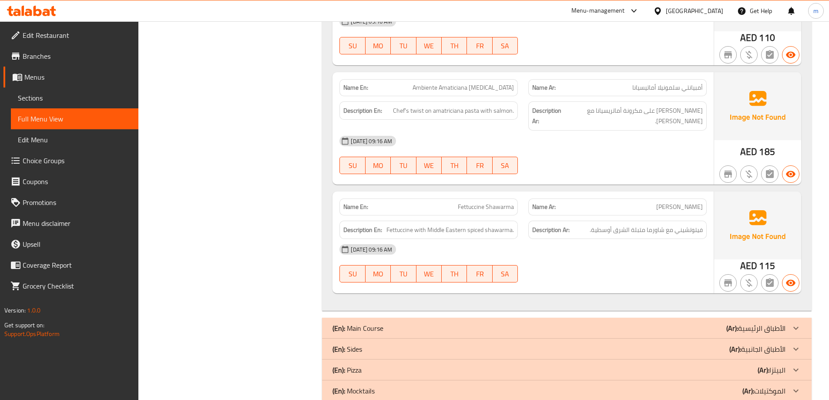
scroll to position [1670, 0]
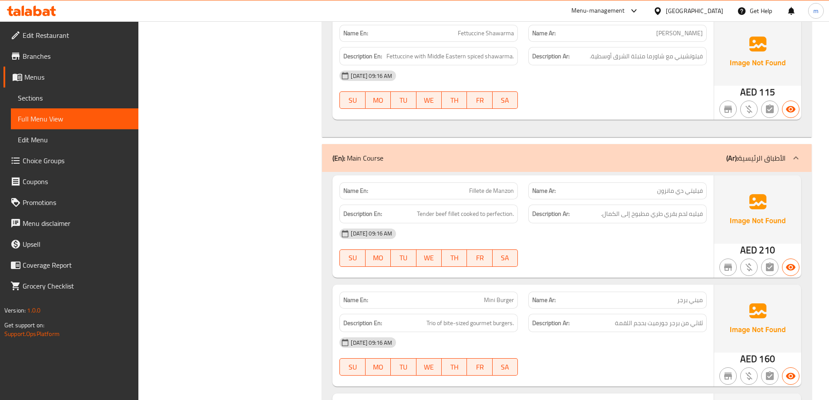
scroll to position [1844, 0]
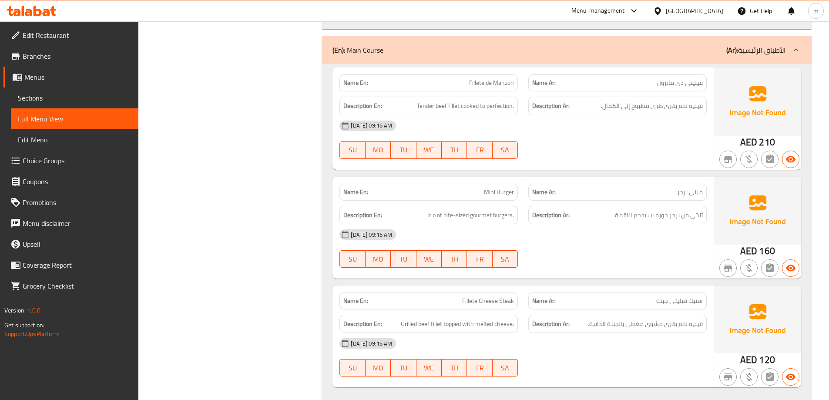
scroll to position [2025, 0]
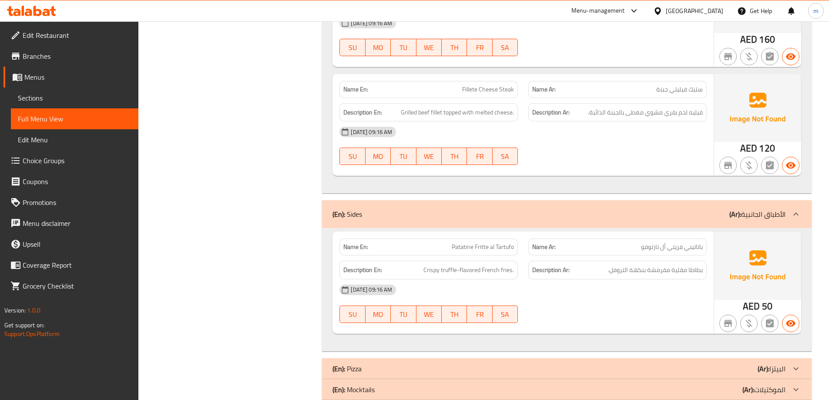
scroll to position [2162, 0]
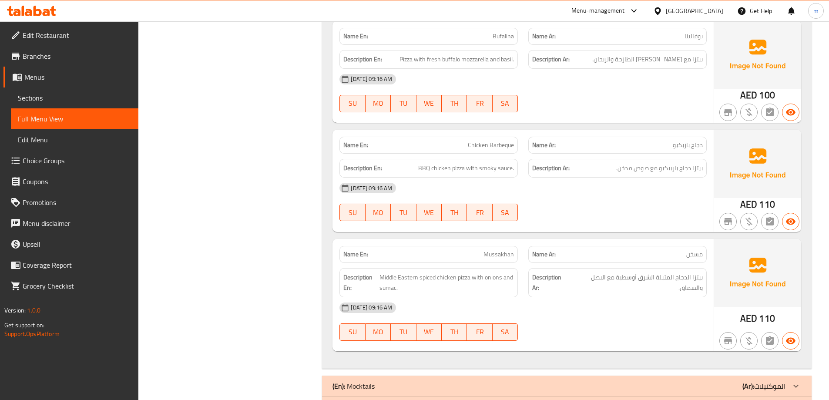
scroll to position [3075, 0]
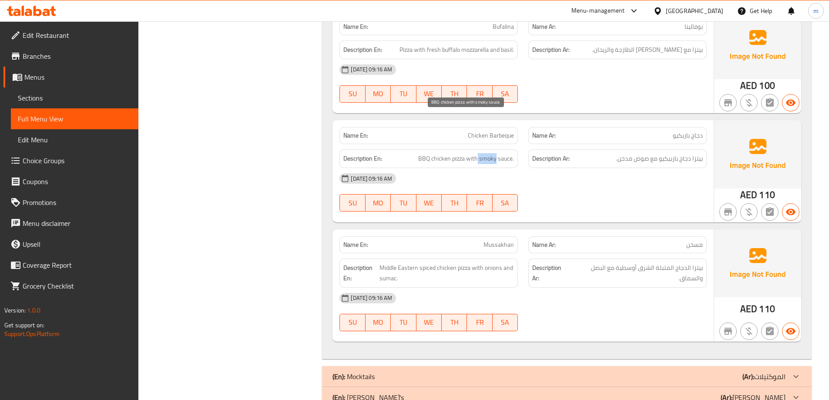
drag, startPoint x: 479, startPoint y: 120, endPoint x: 496, endPoint y: 118, distance: 17.5
click at [496, 153] on span "BBQ chicken pizza with smoky sauce." at bounding box center [466, 158] width 96 height 11
drag, startPoint x: 480, startPoint y: 119, endPoint x: 513, endPoint y: 120, distance: 32.6
click at [513, 153] on span "BBQ chicken pizza with smoky sauce." at bounding box center [466, 158] width 96 height 11
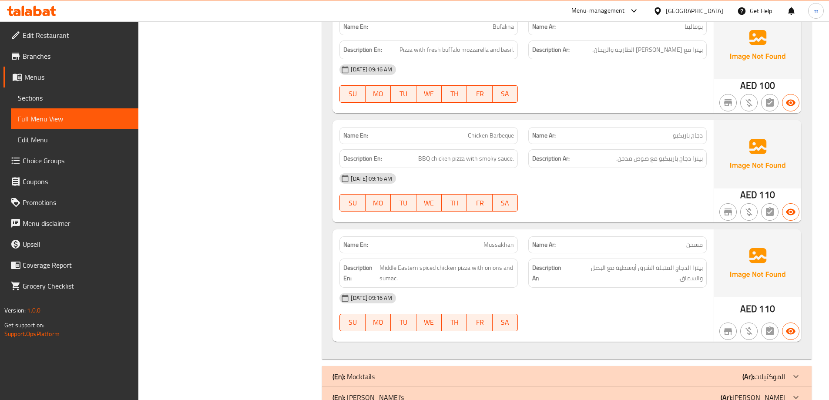
click at [489, 153] on span "BBQ chicken pizza with smoky sauce." at bounding box center [466, 158] width 96 height 11
copy span "smoky"
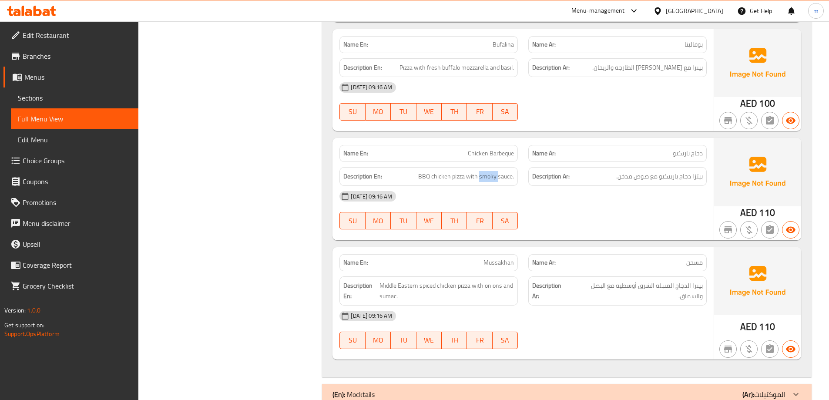
scroll to position [3082, 0]
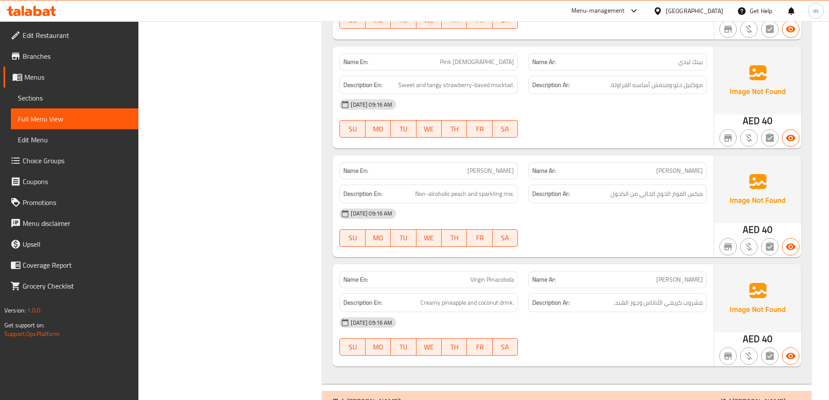
scroll to position [3763, 0]
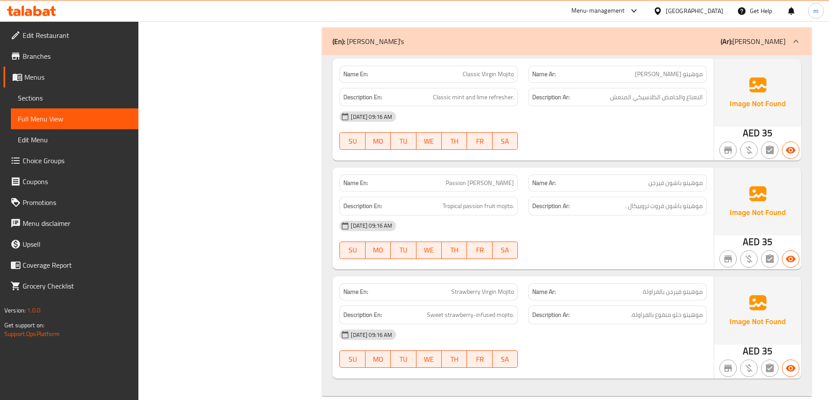
scroll to position [4117, 0]
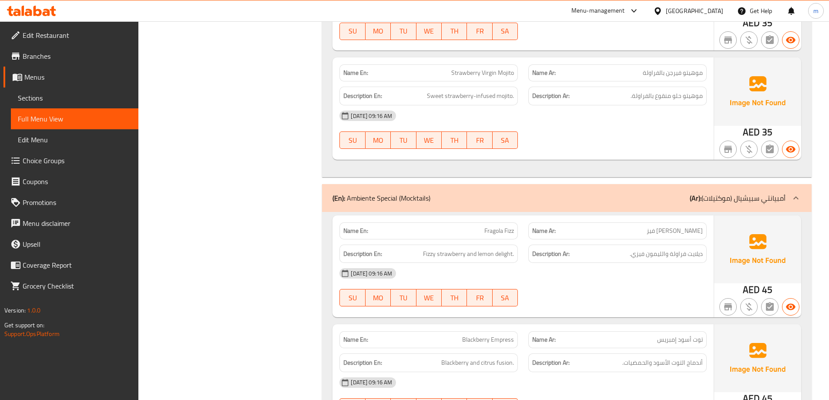
scroll to position [4356, 0]
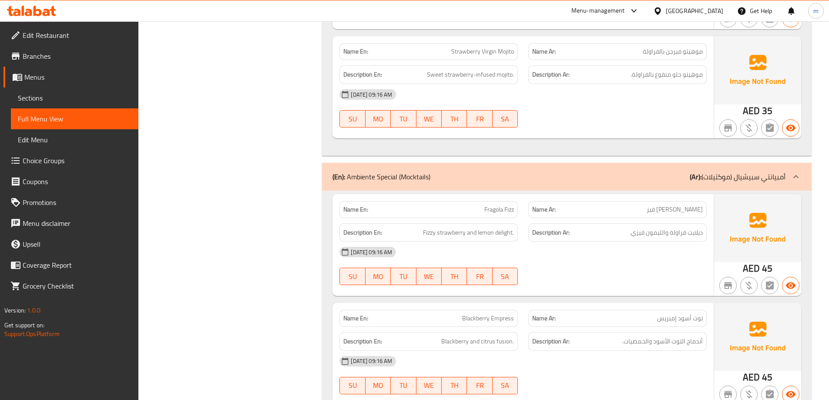
click at [693, 227] on span "ديلايت فراولة والليمون فيزي." at bounding box center [666, 232] width 73 height 11
copy span "ديلايت"
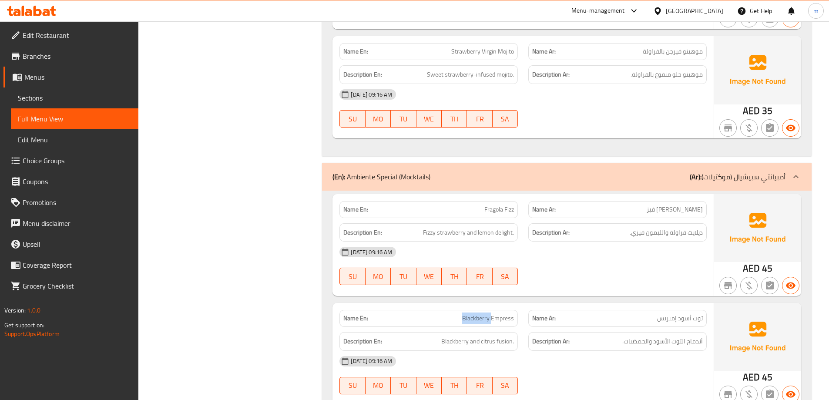
copy span "Blackberry Empress"
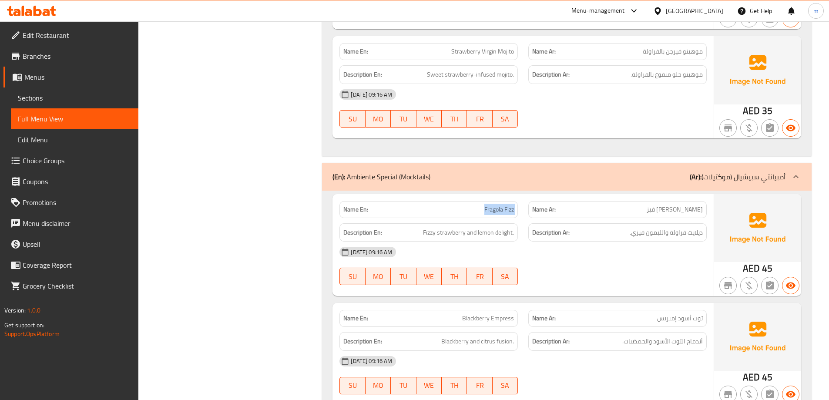
copy span "Fragola Fizz"
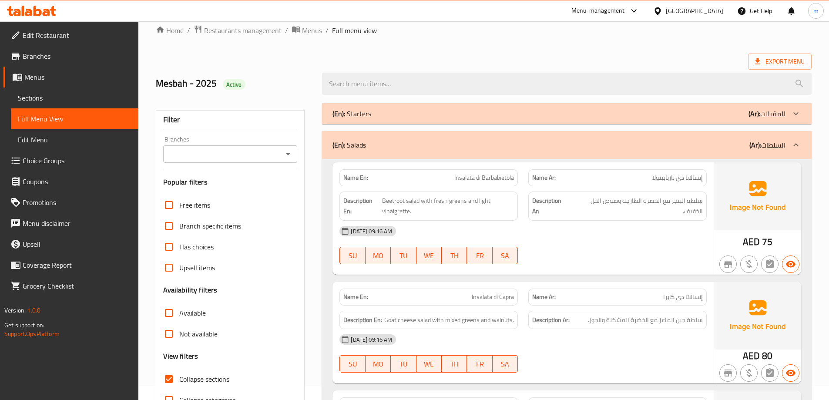
scroll to position [6, 0]
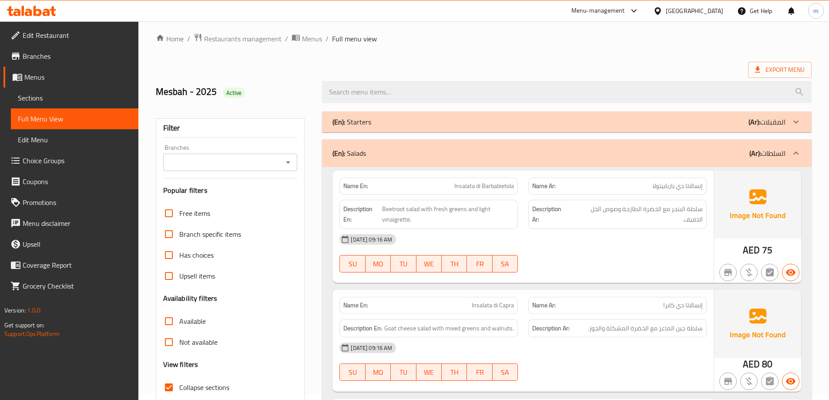
click at [792, 148] on icon at bounding box center [796, 153] width 10 height 10
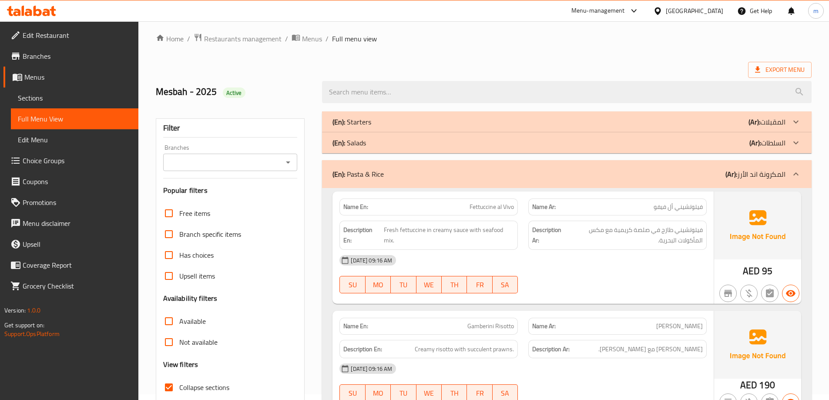
click at [788, 171] on div at bounding box center [795, 174] width 21 height 21
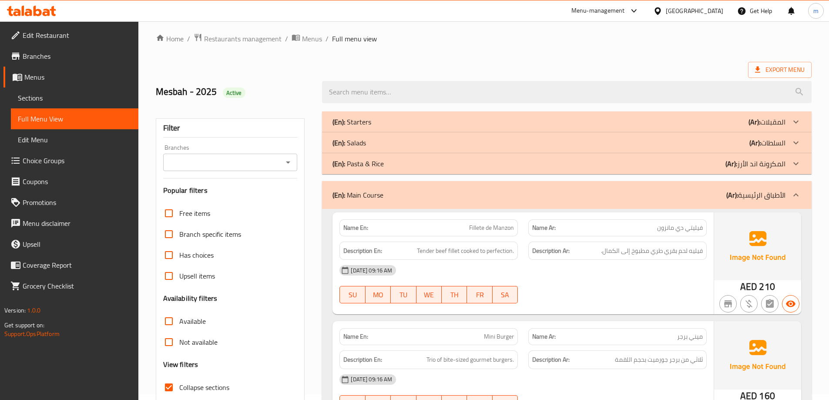
click at [794, 200] on div at bounding box center [795, 194] width 21 height 21
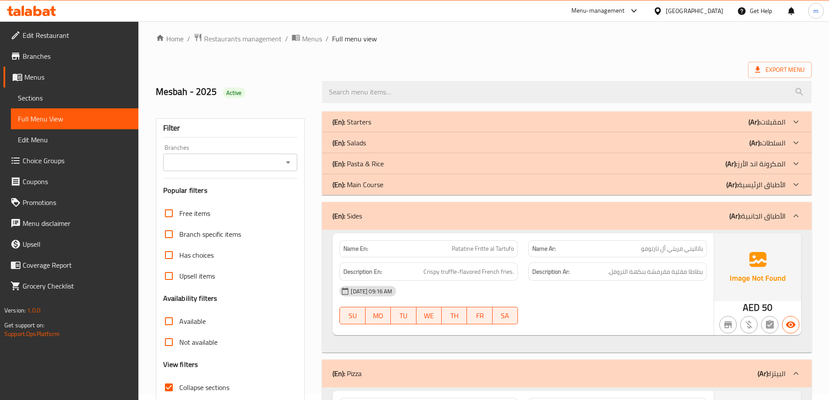
click at [802, 221] on div at bounding box center [795, 215] width 21 height 21
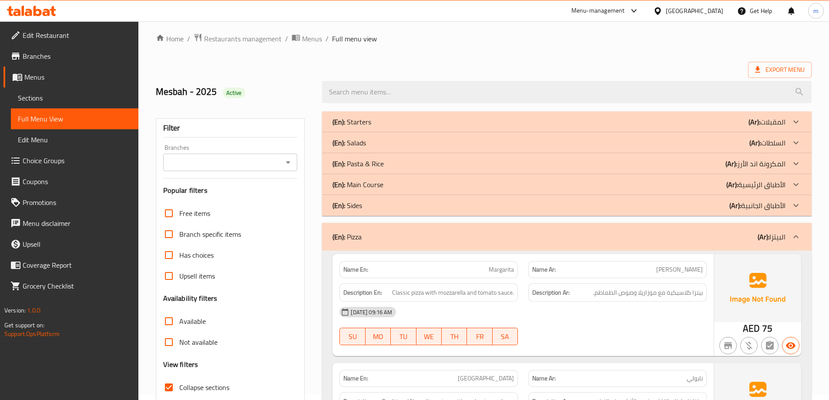
click at [796, 236] on icon at bounding box center [795, 236] width 5 height 3
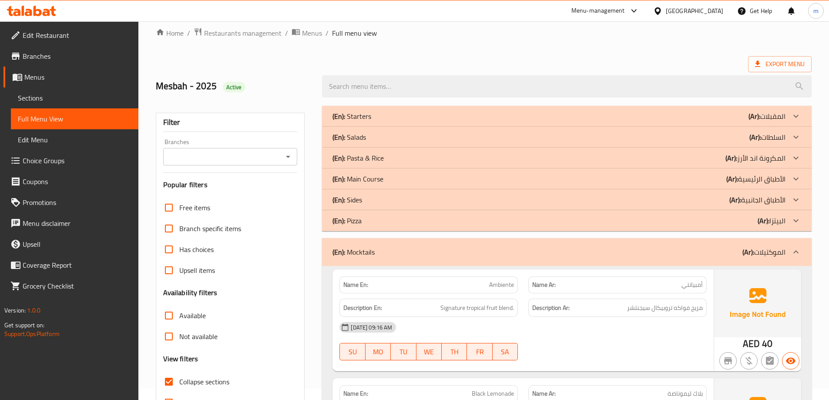
scroll to position [136, 0]
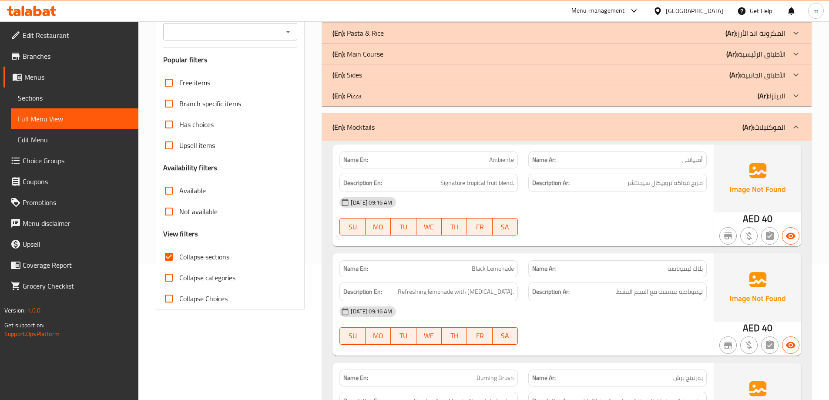
click at [796, 129] on icon at bounding box center [796, 127] width 10 height 10
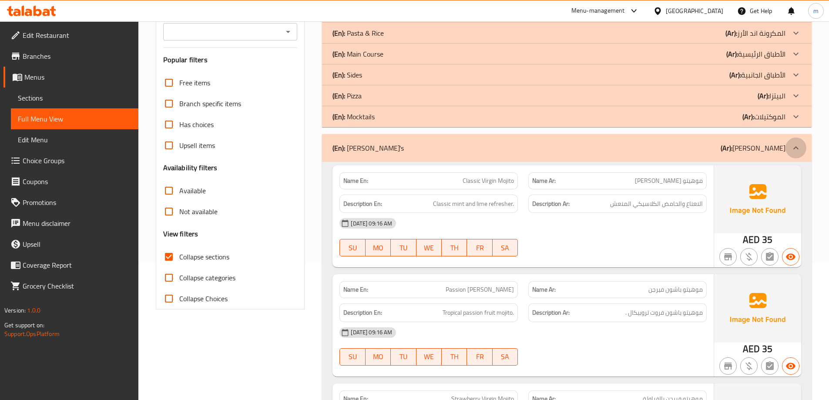
click at [794, 151] on icon at bounding box center [796, 148] width 10 height 10
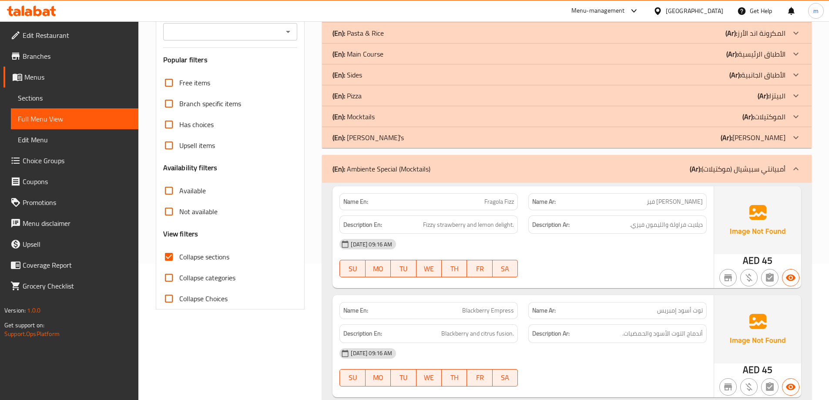
click at [789, 166] on div at bounding box center [795, 168] width 21 height 21
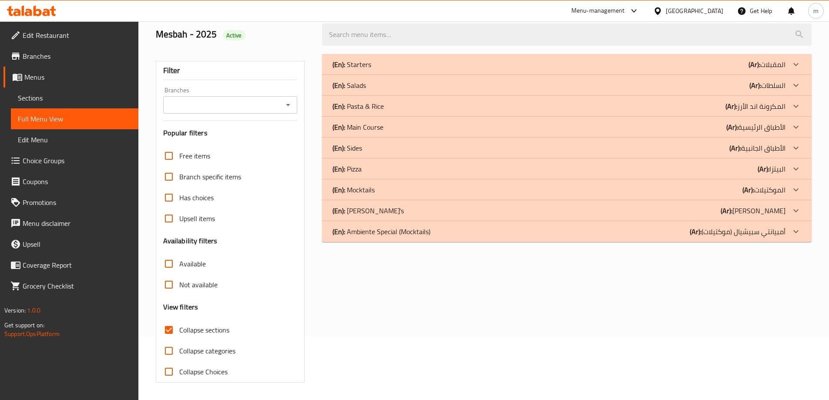
scroll to position [63, 0]
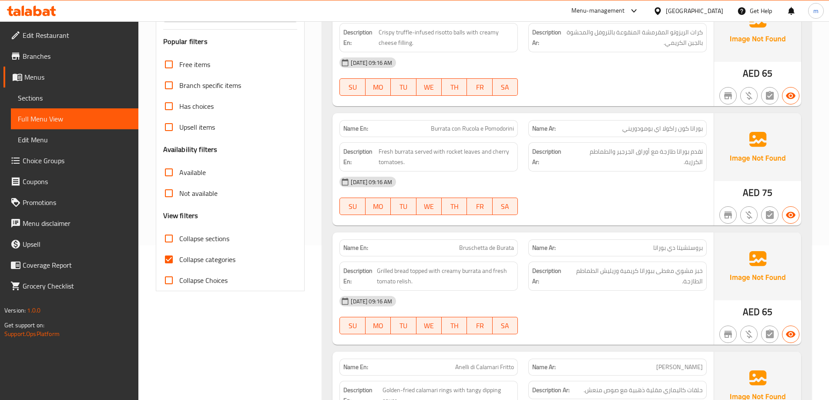
scroll to position [174, 0]
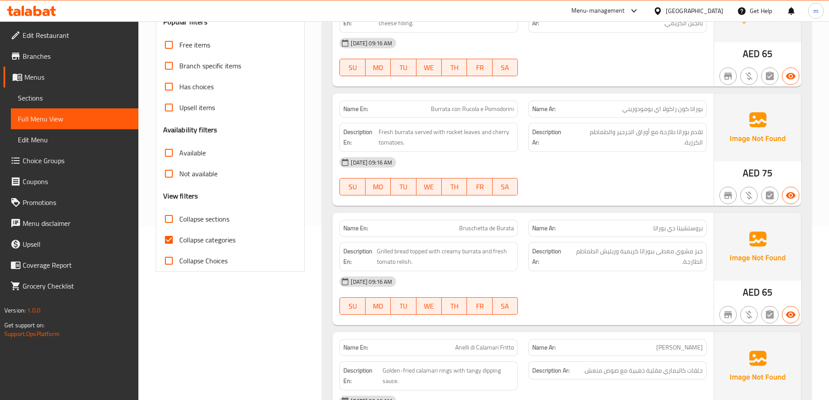
click at [177, 245] on input "Collapse categories" at bounding box center [168, 239] width 21 height 21
checkbox input "false"
click at [200, 221] on span "Collapse sections" at bounding box center [204, 219] width 50 height 10
click at [179, 221] on input "Collapse sections" at bounding box center [168, 218] width 21 height 21
checkbox input "true"
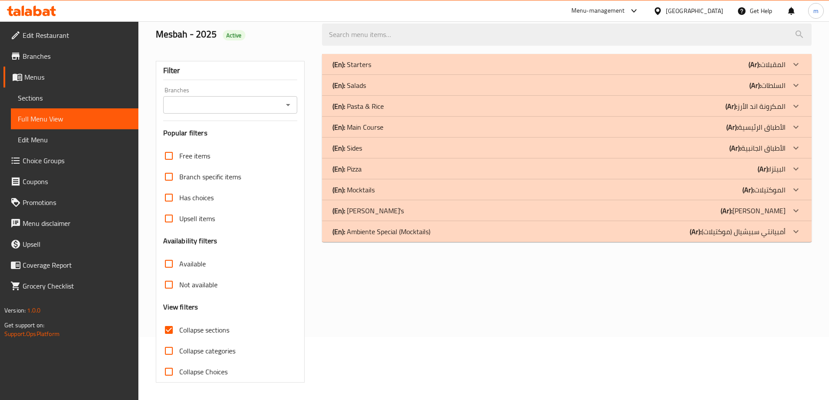
scroll to position [63, 0]
click at [780, 70] on p "(Ar): أمبيانتي سبيشيال (موكتيلات)" at bounding box center [766, 64] width 37 height 10
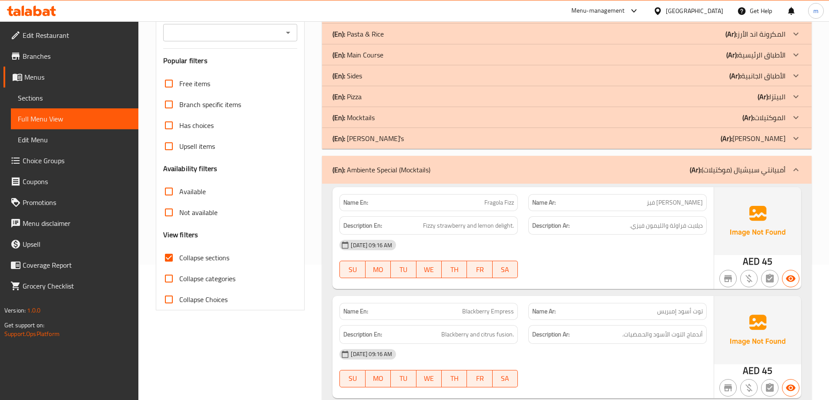
scroll to position [167, 0]
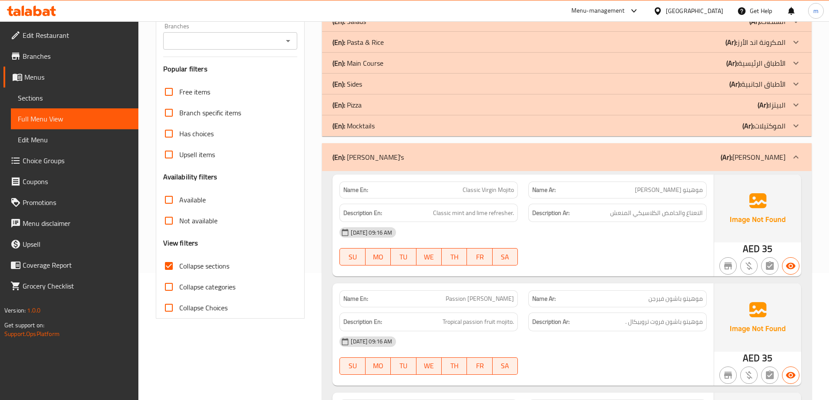
scroll to position [124, 0]
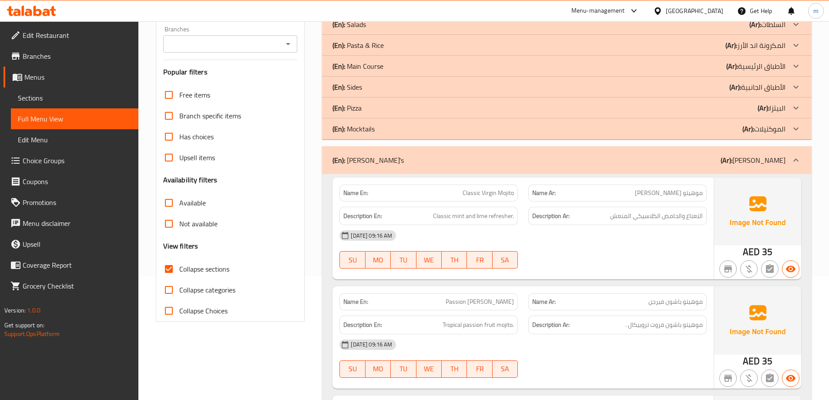
click at [761, 9] on p "(Ar): الموكتيلات" at bounding box center [766, 3] width 37 height 10
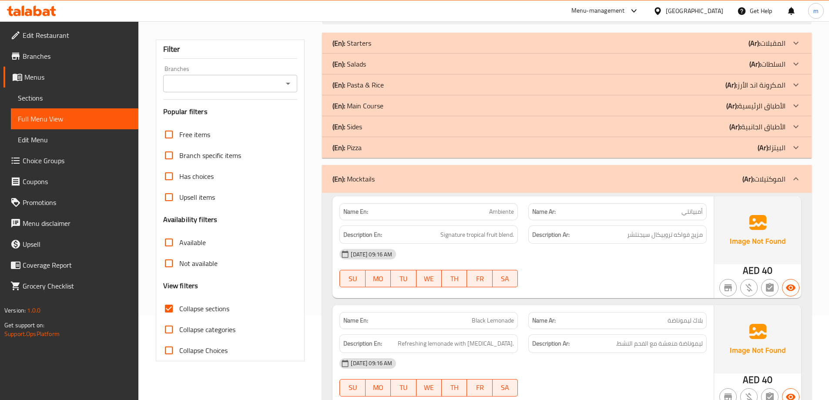
scroll to position [37, 0]
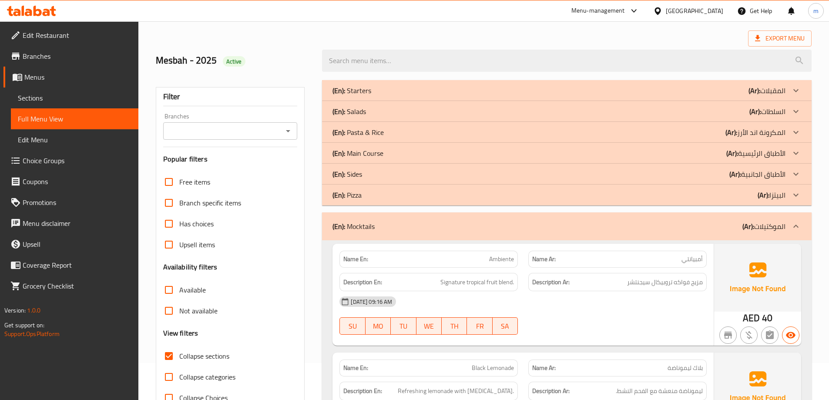
click at [772, 101] on div "(En): Pizza (Ar): البيتزا" at bounding box center [566, 90] width 489 height 21
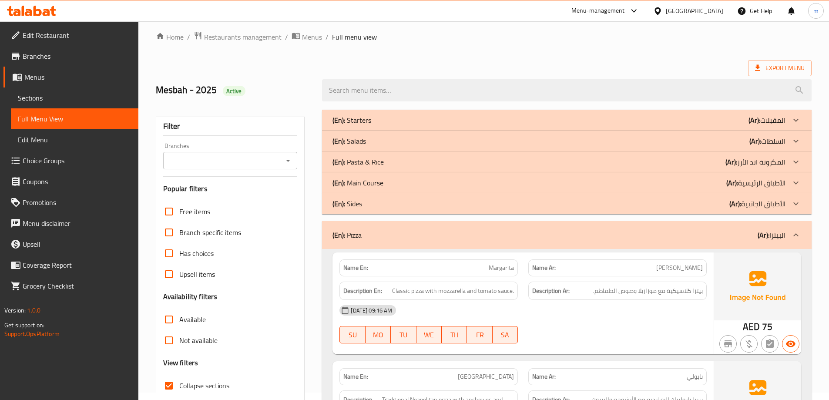
scroll to position [0, 0]
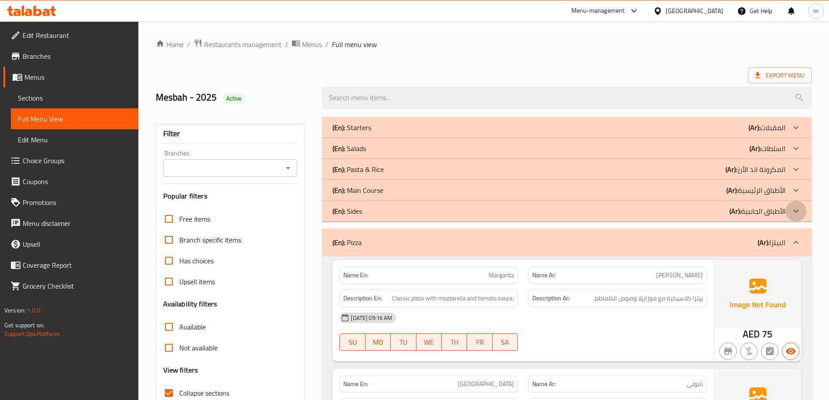
click at [792, 133] on icon at bounding box center [796, 127] width 10 height 10
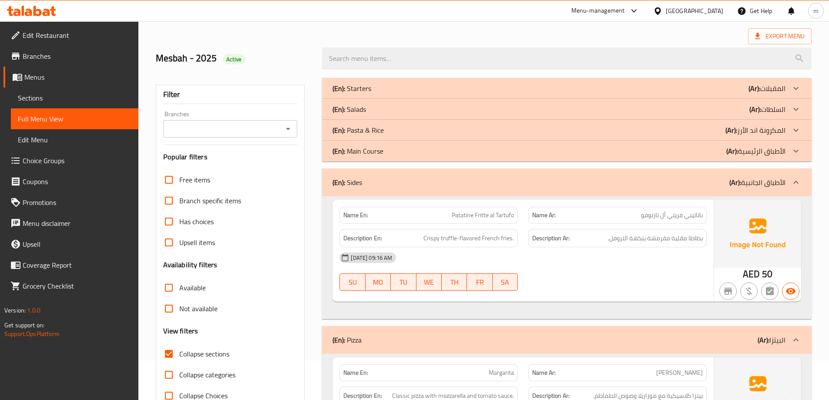
scroll to position [87, 0]
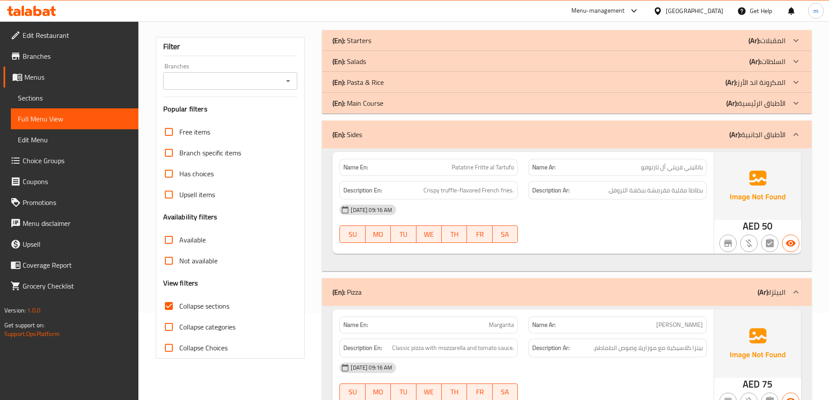
click at [761, 46] on p "(Ar): الأطباق الرئيسية" at bounding box center [766, 40] width 37 height 10
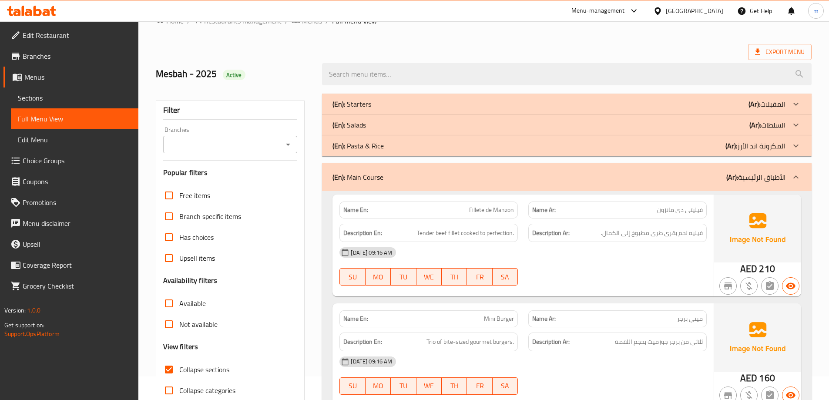
scroll to position [0, 0]
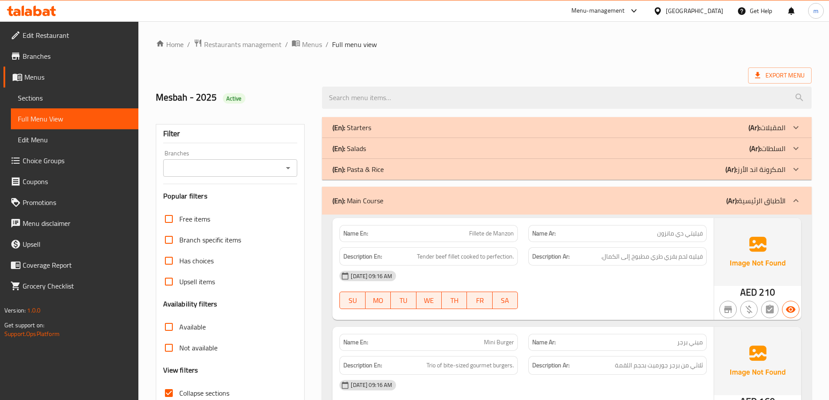
click at [780, 133] on p "(Ar): المكرونة اند الأرز" at bounding box center [766, 127] width 37 height 10
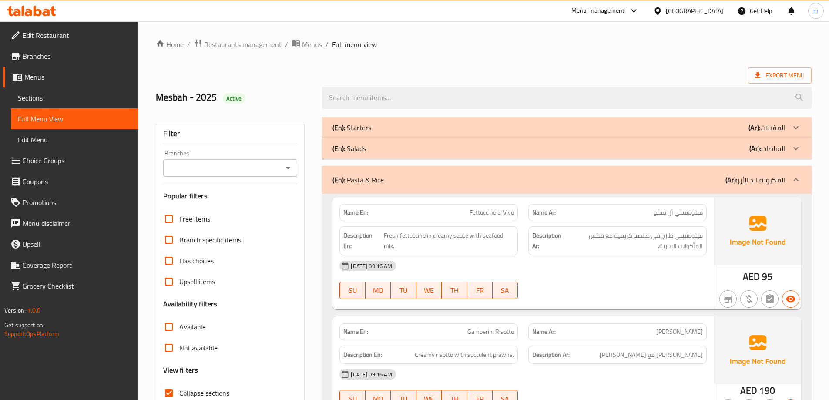
click at [794, 133] on icon at bounding box center [796, 127] width 10 height 10
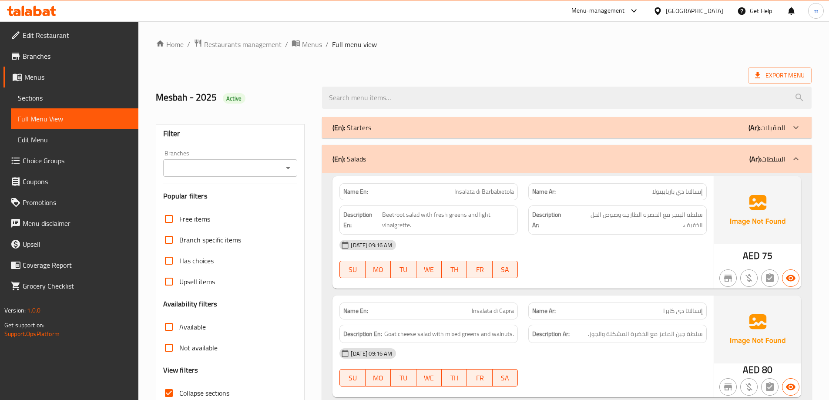
click at [784, 134] on div "(En): Starters (Ar): المقبلات" at bounding box center [566, 127] width 489 height 21
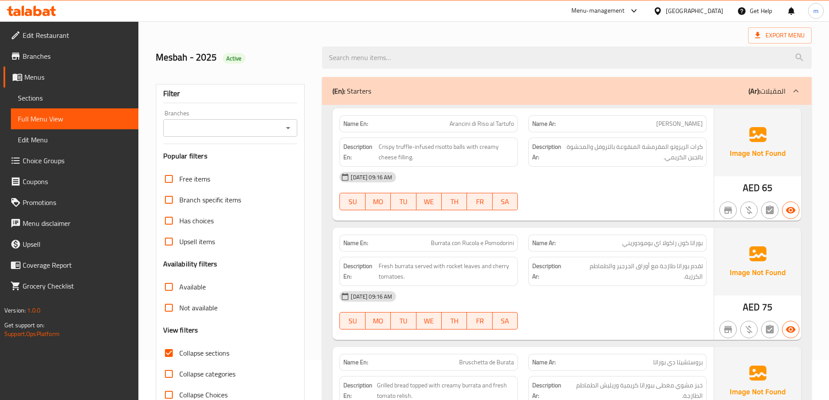
scroll to position [3, 0]
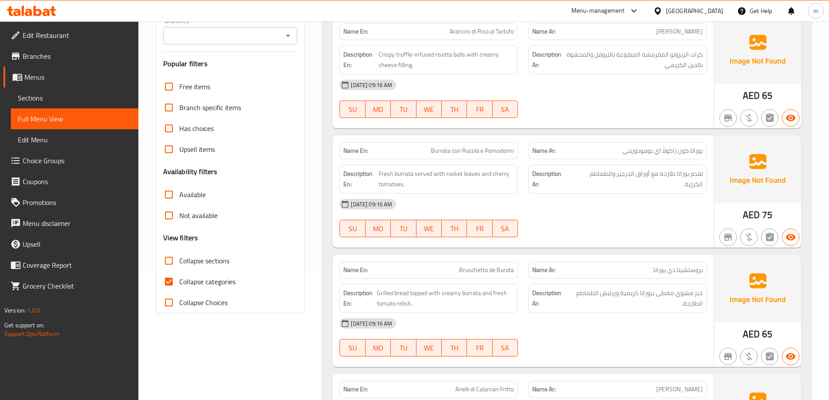
scroll to position [131, 0]
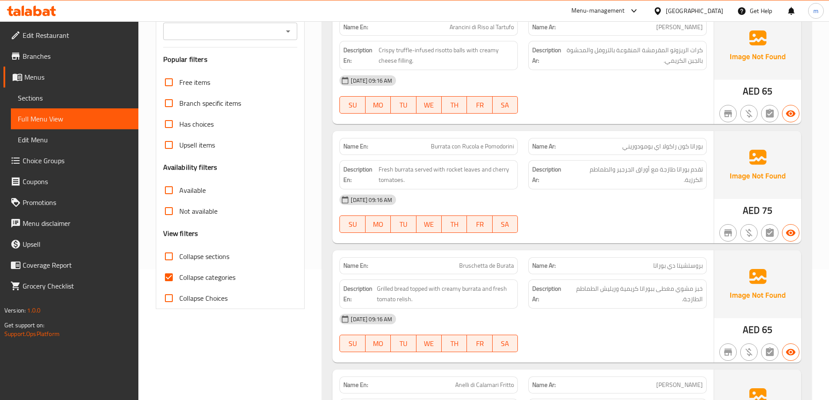
click at [167, 277] on input "Collapse categories" at bounding box center [168, 277] width 21 height 21
checkbox input "false"
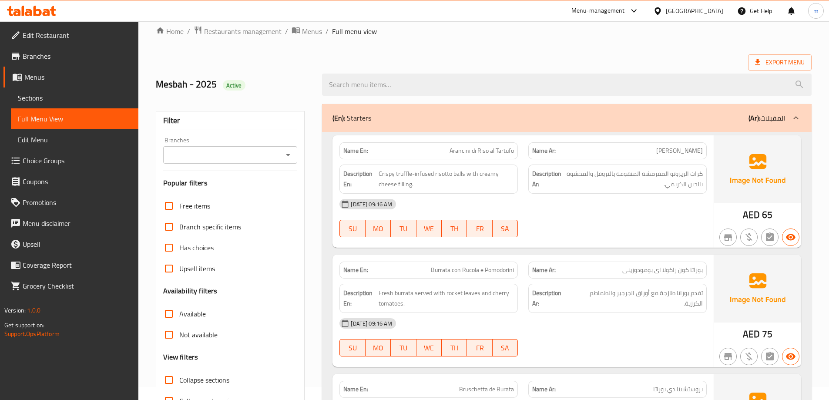
scroll to position [0, 0]
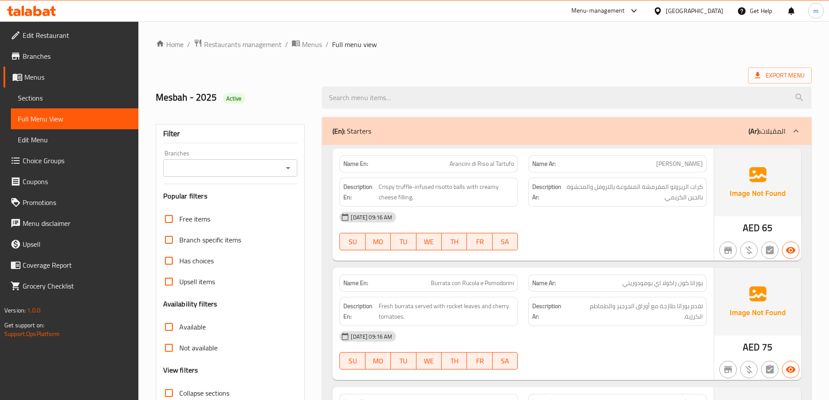
click at [342, 45] on span "Full menu view" at bounding box center [354, 44] width 45 height 10
click at [349, 44] on span "Full menu view" at bounding box center [354, 44] width 45 height 10
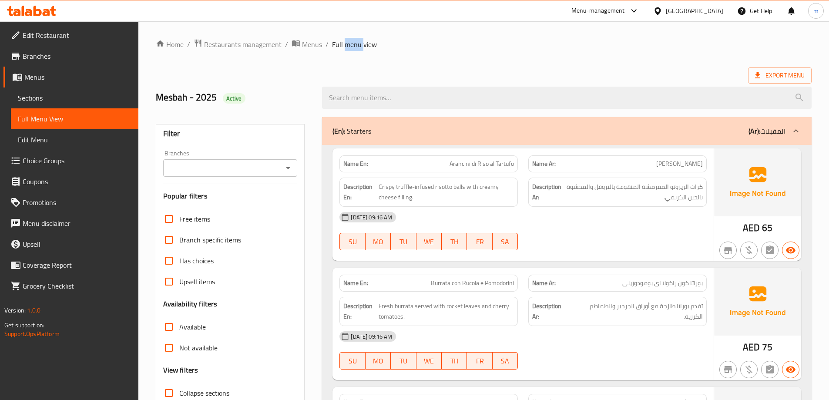
click at [349, 44] on span "Full menu view" at bounding box center [354, 44] width 45 height 10
click at [50, 15] on icon at bounding box center [46, 12] width 7 height 7
